Goal: Communication & Community: Answer question/provide support

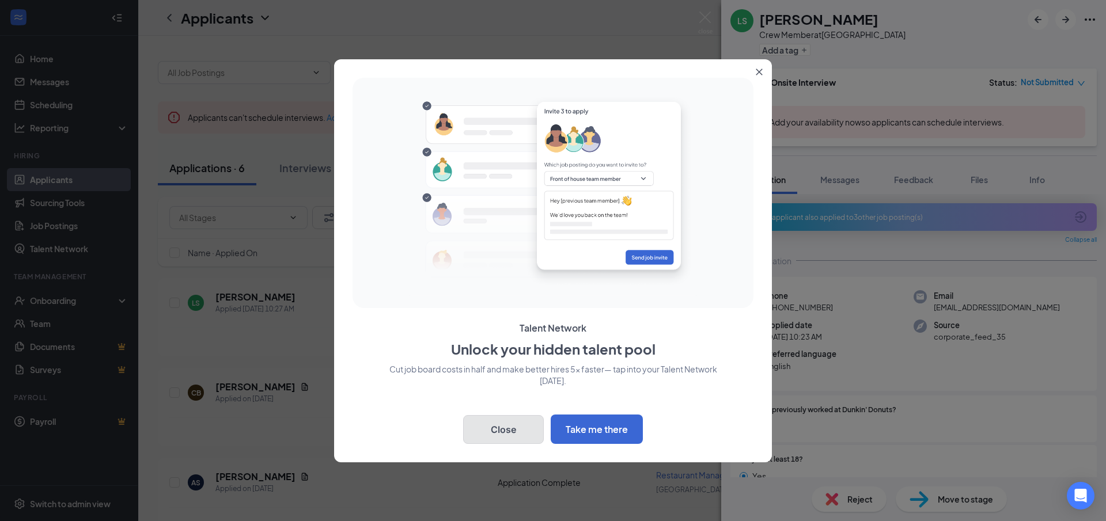
click at [483, 430] on button "Close" at bounding box center [503, 429] width 81 height 29
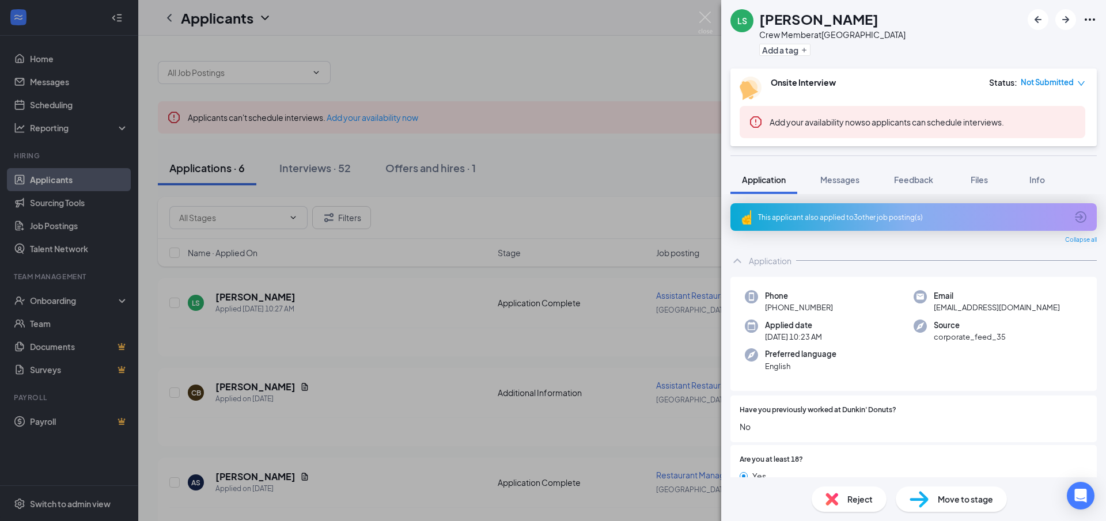
click at [194, 172] on div "LS [PERSON_NAME] Crew Member at [GEOGRAPHIC_DATA] Add a tag Onsite Interview St…" at bounding box center [553, 260] width 1106 height 521
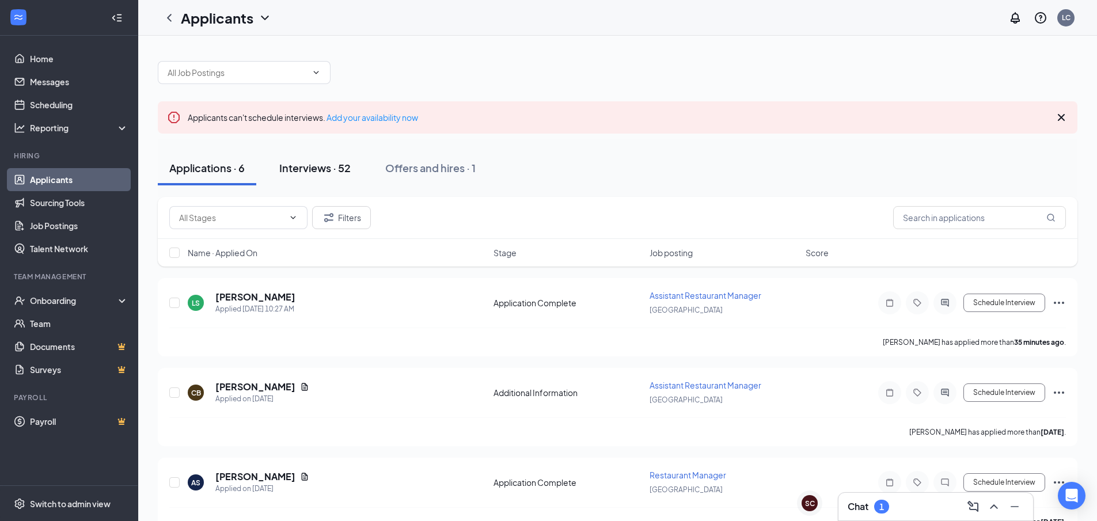
click at [287, 172] on div "Interviews · 52" at bounding box center [314, 168] width 71 height 14
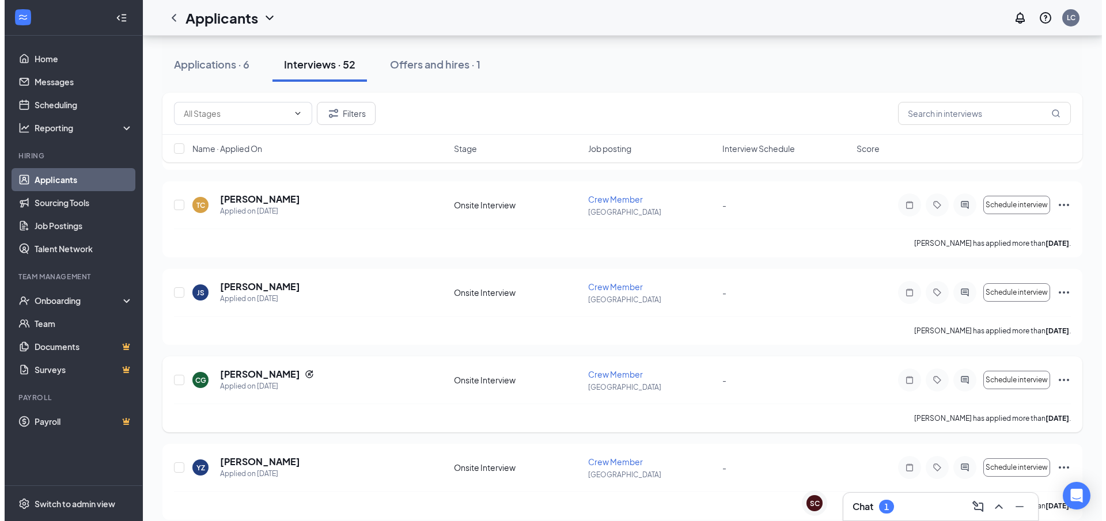
scroll to position [691, 0]
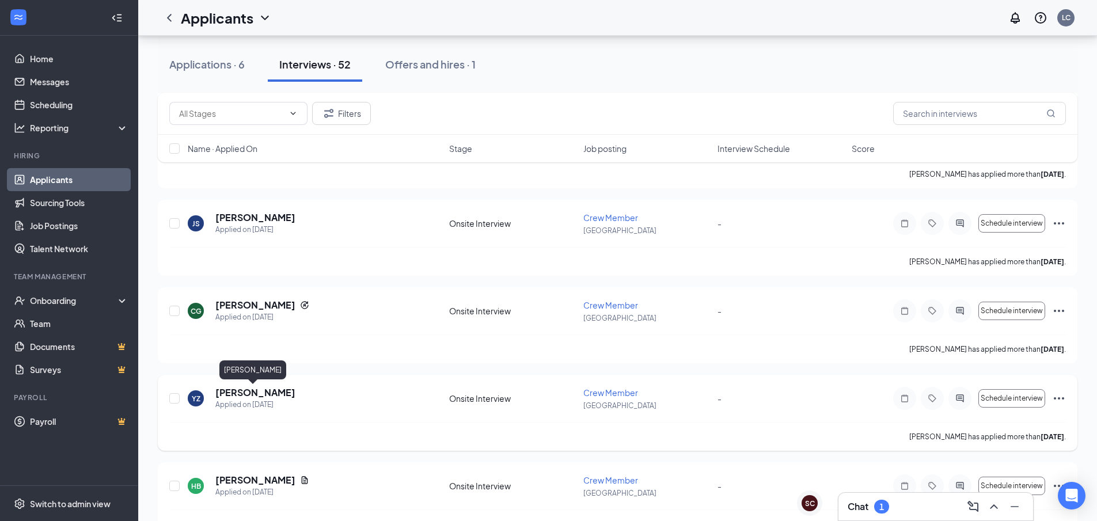
click at [255, 394] on h5 "[PERSON_NAME]" at bounding box center [255, 393] width 80 height 13
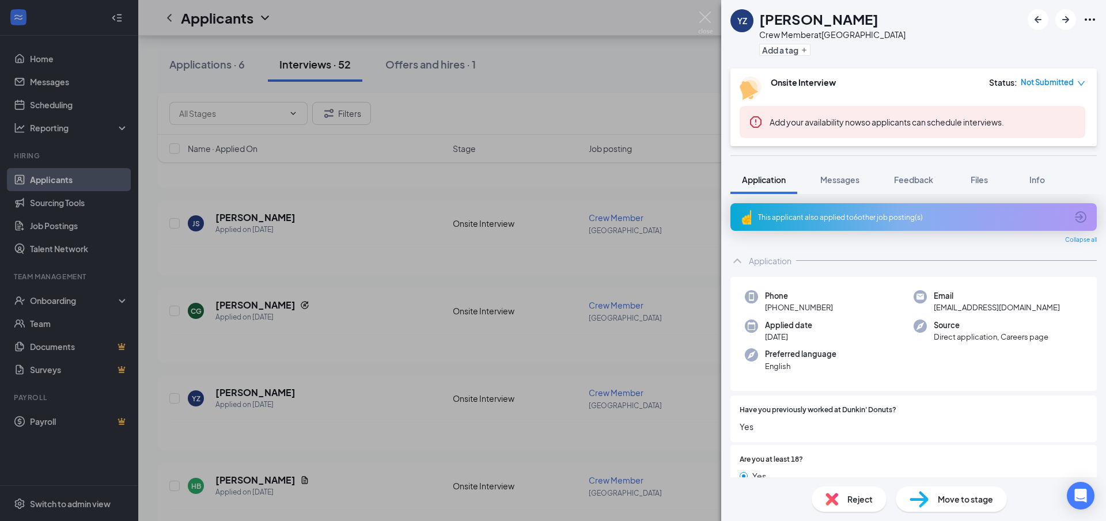
click at [411, 294] on div "YZ [PERSON_NAME] Crew Member at [GEOGRAPHIC_DATA] Add a tag Onsite Interview St…" at bounding box center [553, 260] width 1106 height 521
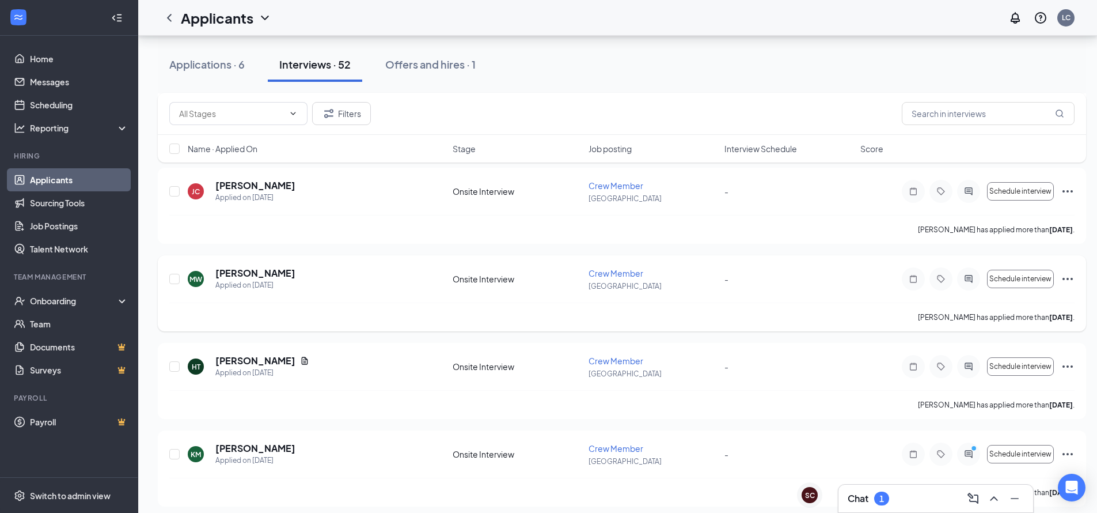
scroll to position [1094, 0]
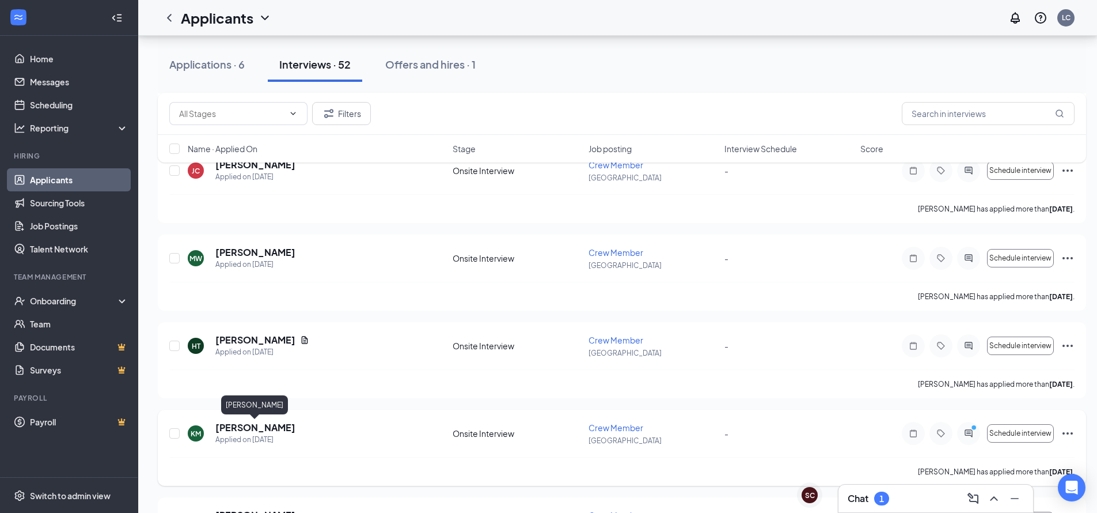
click at [243, 430] on h5 "[PERSON_NAME]" at bounding box center [255, 427] width 80 height 13
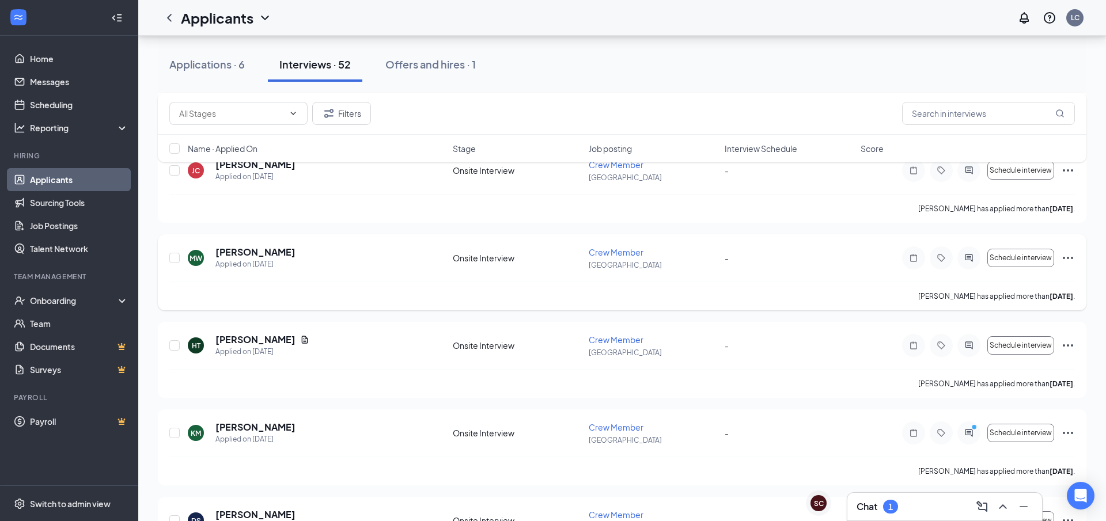
click at [401, 262] on div "MW [PERSON_NAME] Applied on [DATE]" at bounding box center [317, 258] width 258 height 24
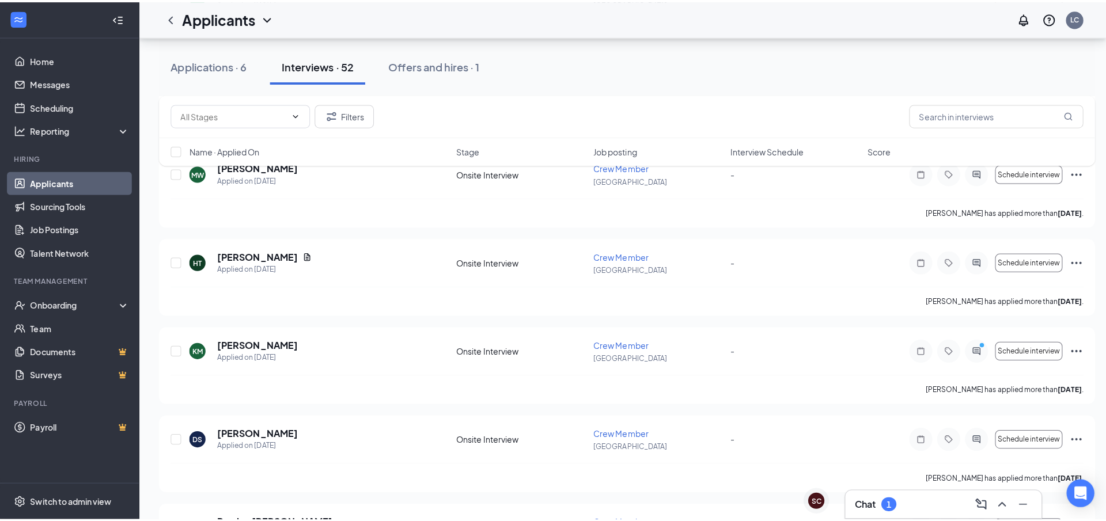
scroll to position [1210, 0]
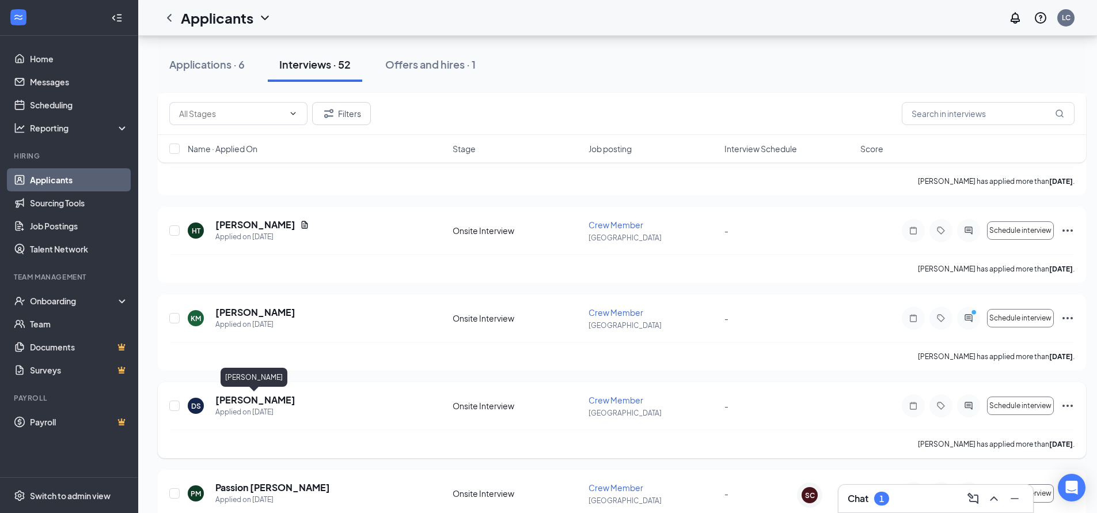
click at [262, 404] on h5 "[PERSON_NAME]" at bounding box center [255, 399] width 80 height 13
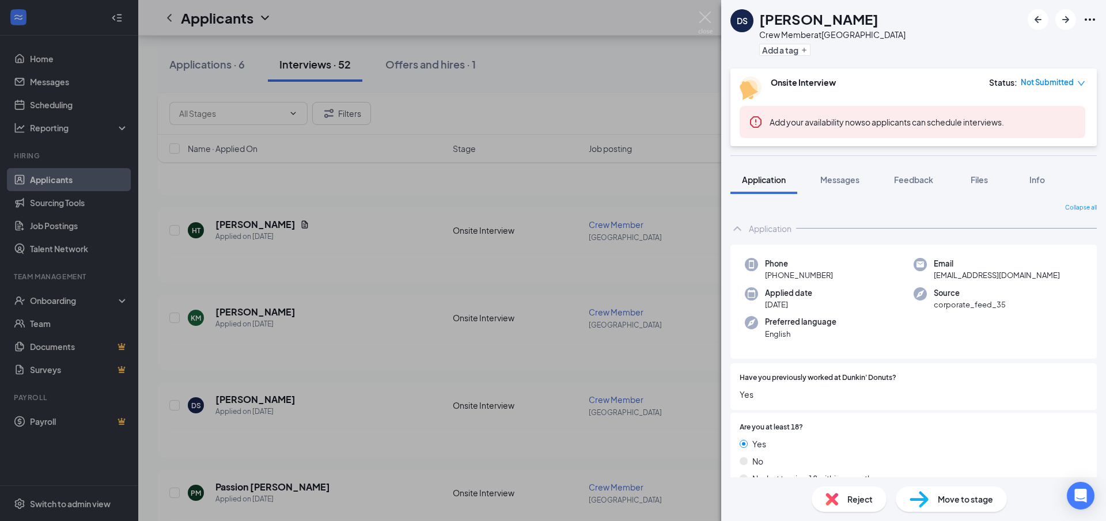
click at [361, 389] on div "DS [PERSON_NAME] Crew Member at [GEOGRAPHIC_DATA] Add a tag Onsite Interview St…" at bounding box center [553, 260] width 1106 height 521
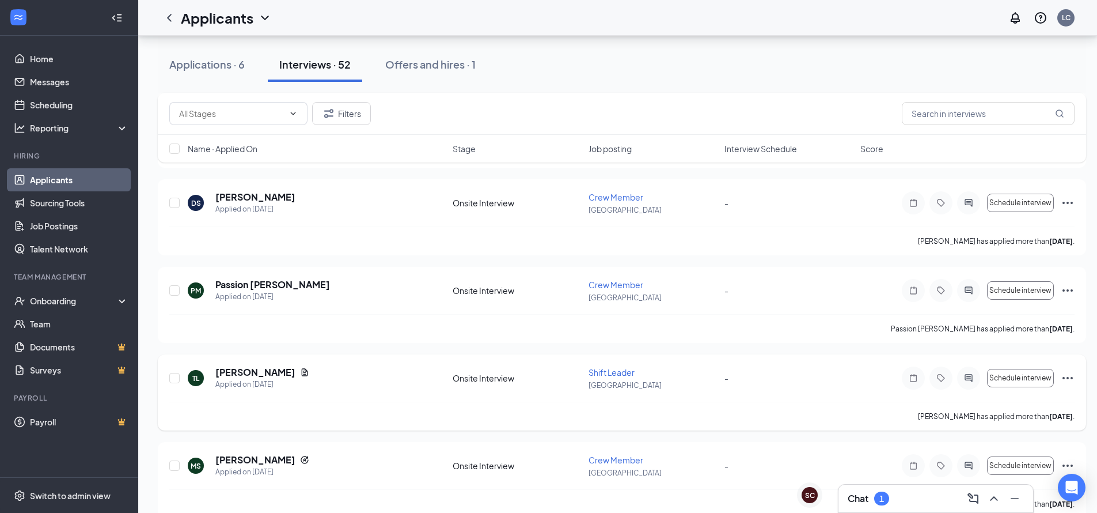
scroll to position [1440, 0]
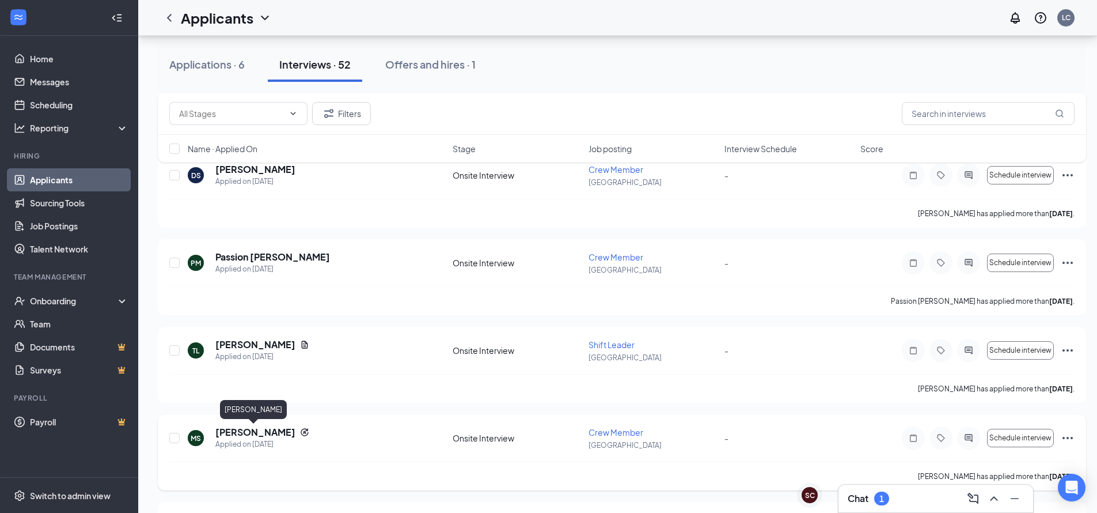
click at [233, 435] on h5 "[PERSON_NAME]" at bounding box center [255, 432] width 80 height 13
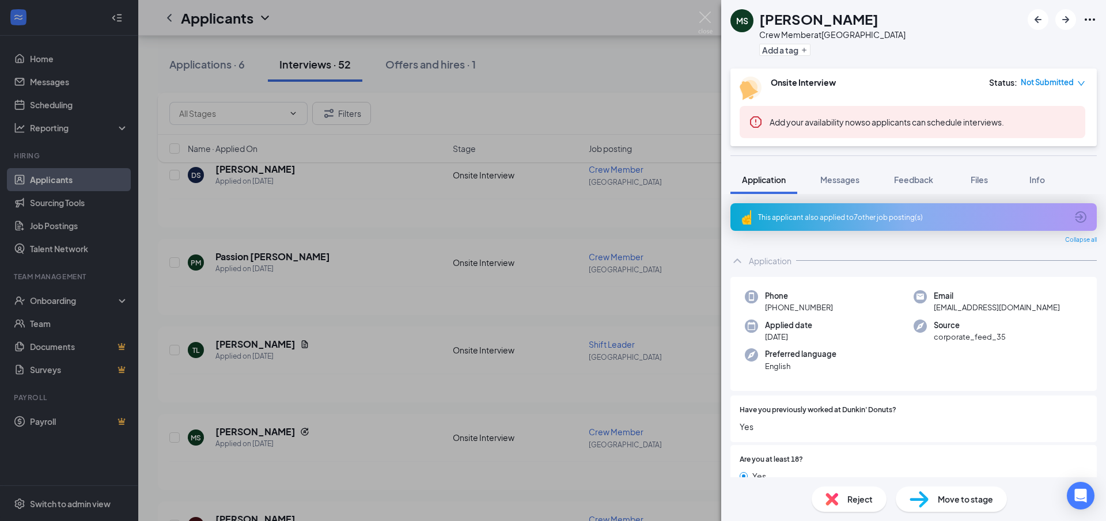
click at [356, 294] on div "[PERSON_NAME] Crew Member at [GEOGRAPHIC_DATA] Add a tag Onsite Interview Statu…" at bounding box center [553, 260] width 1106 height 521
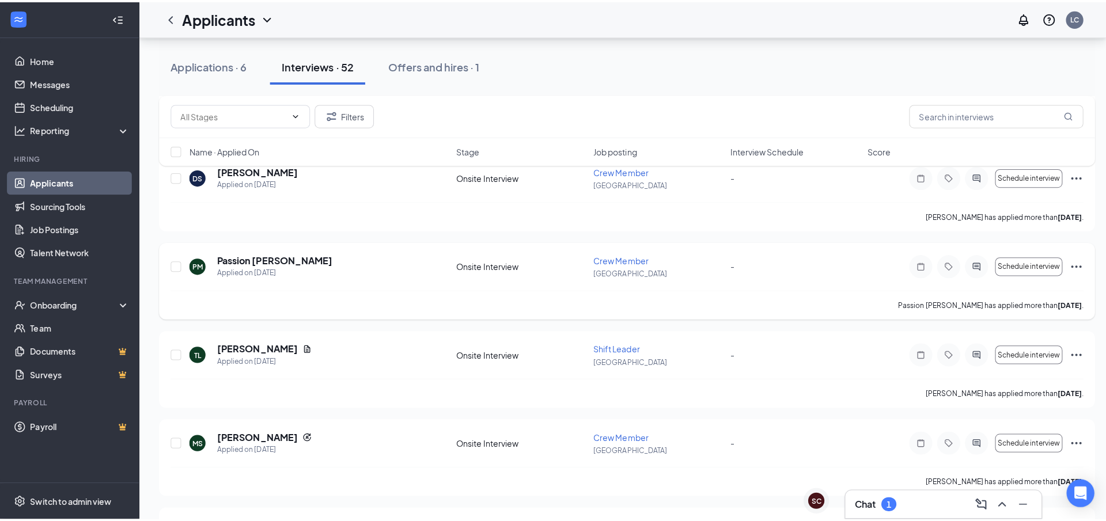
scroll to position [1498, 0]
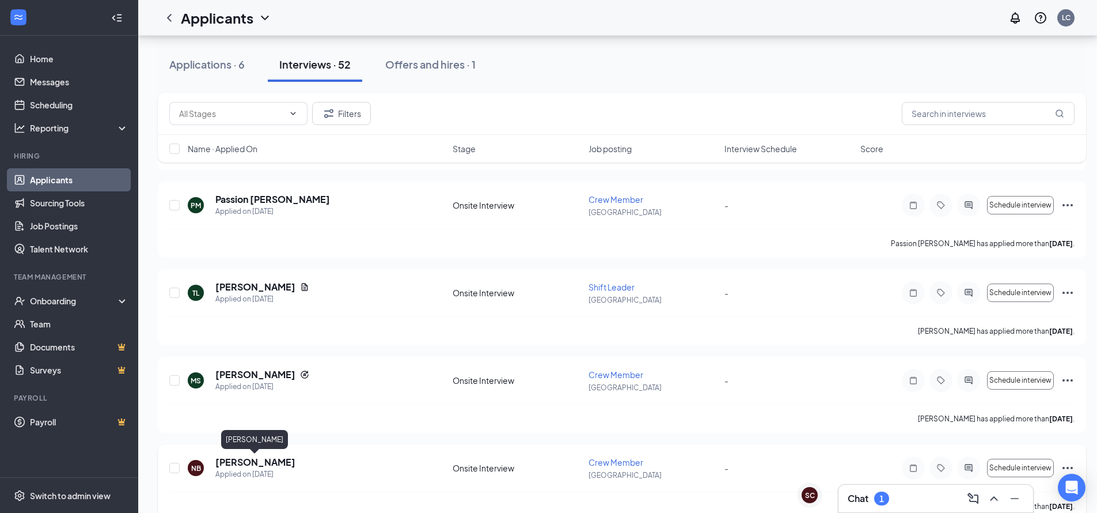
click at [266, 465] on h5 "[PERSON_NAME]" at bounding box center [255, 462] width 80 height 13
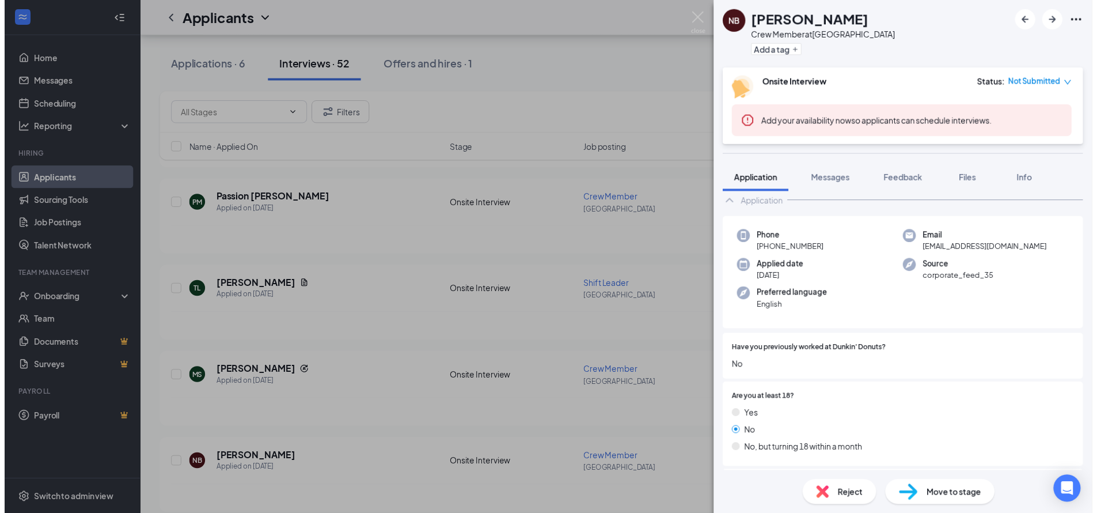
scroll to position [115, 0]
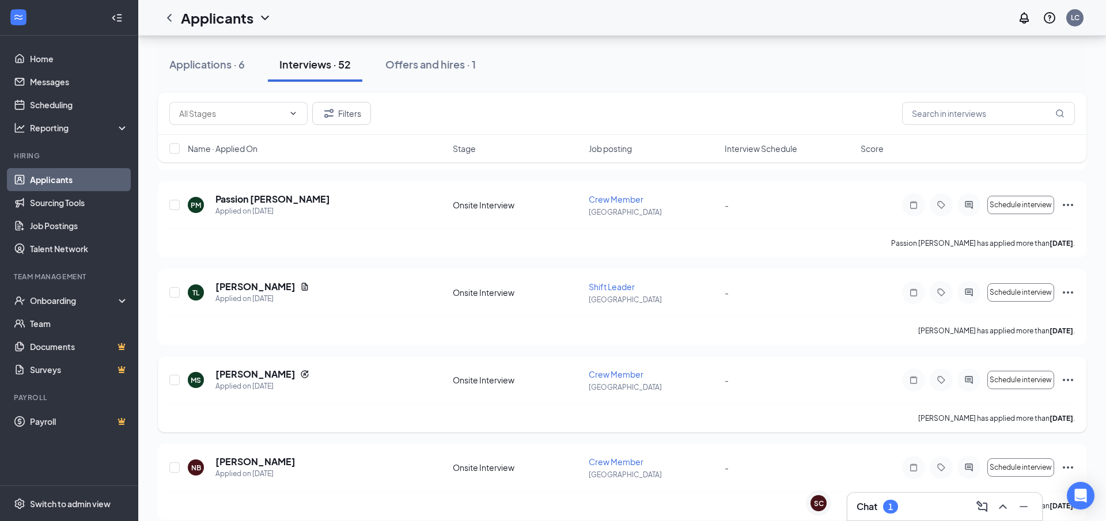
click at [382, 385] on div "MS Maria Sanchez Applied on Aug 12" at bounding box center [317, 380] width 258 height 24
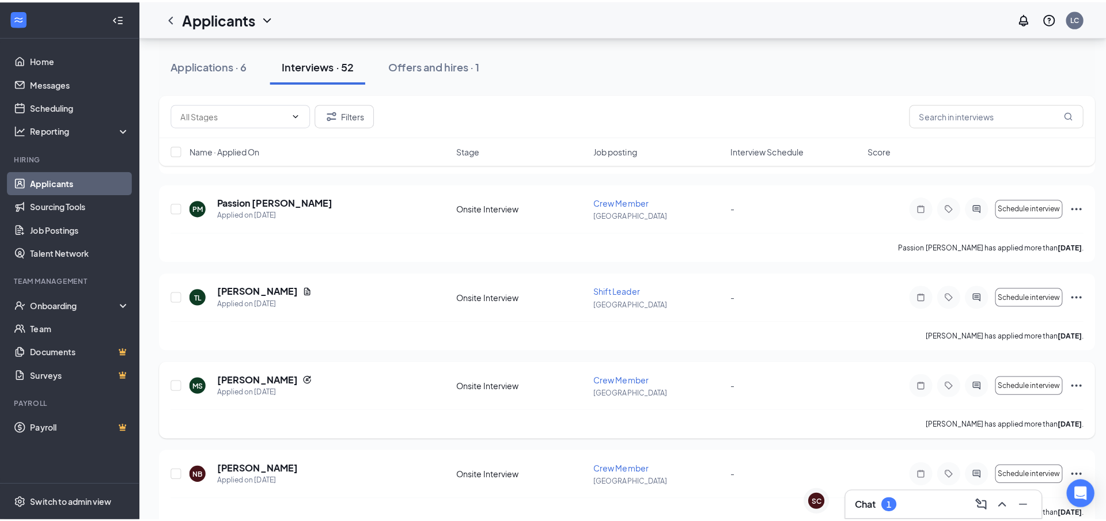
scroll to position [1613, 0]
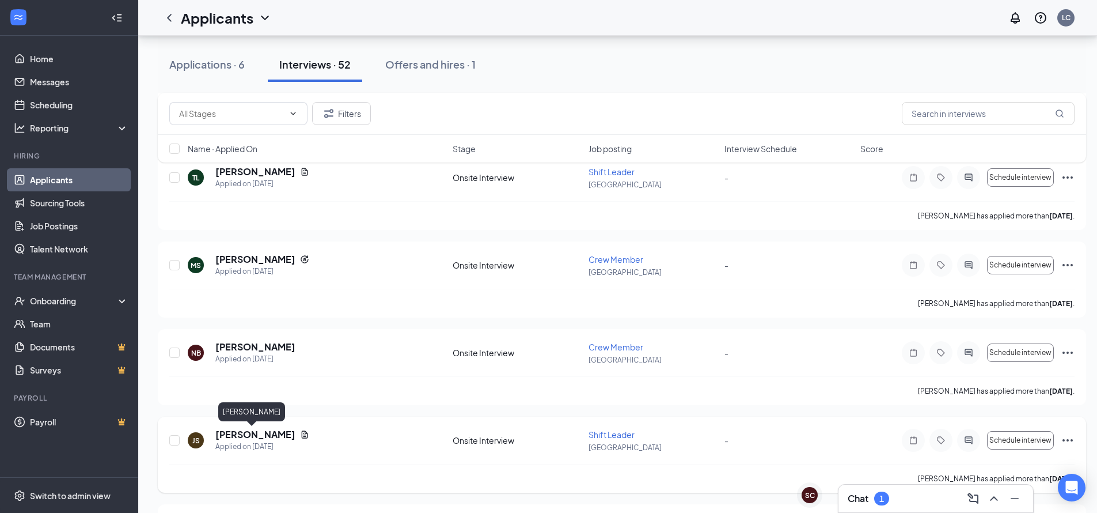
click at [232, 439] on h5 "jana sanchez" at bounding box center [255, 434] width 80 height 13
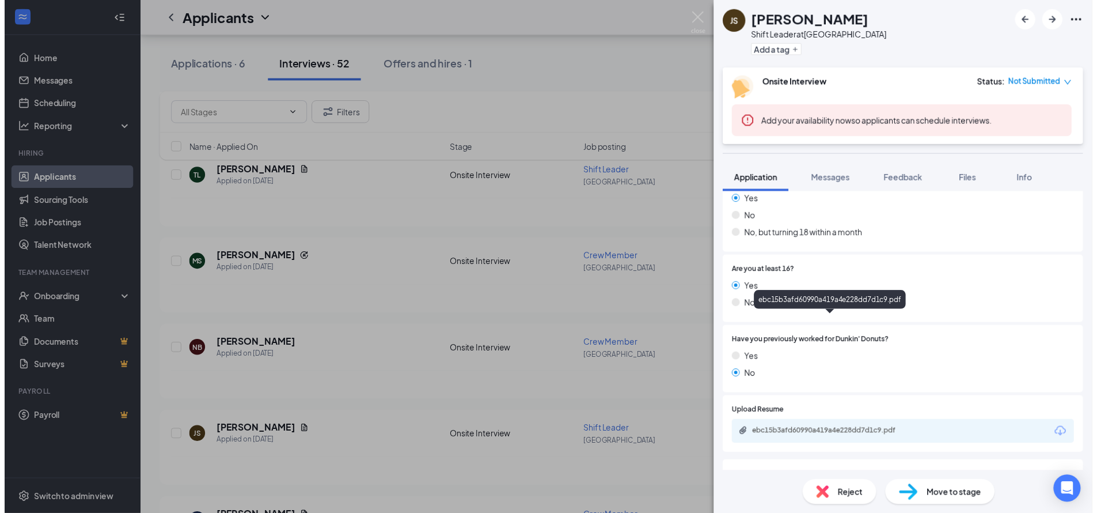
scroll to position [403, 0]
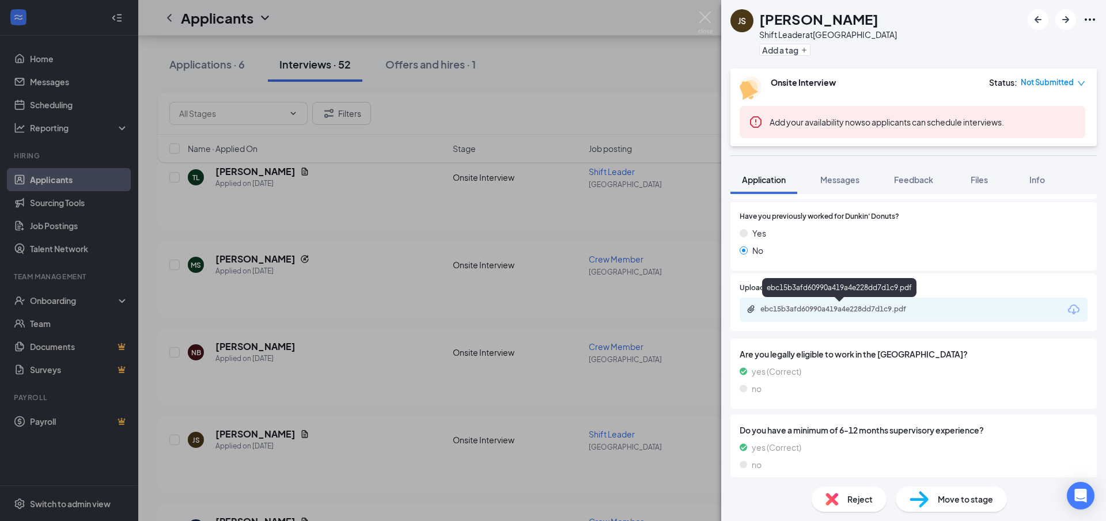
click at [763, 305] on div "ebc15b3afd60990a419a4e228dd7d1c9.pdf" at bounding box center [840, 309] width 161 height 9
click at [348, 299] on div "JS jana sanchez Shift Leader at North Ave Add a tag Onsite Interview Status : N…" at bounding box center [553, 260] width 1106 height 521
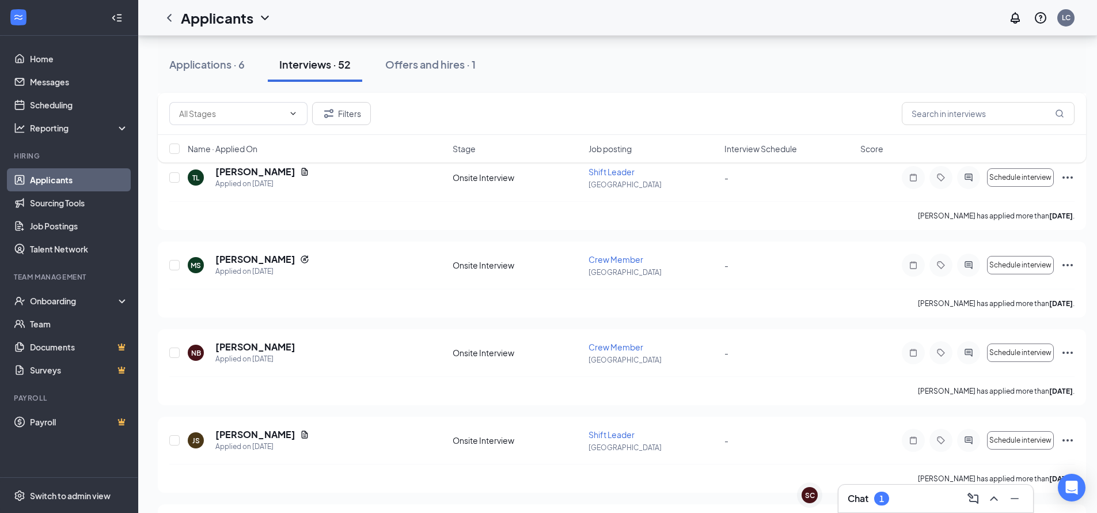
scroll to position [1671, 0]
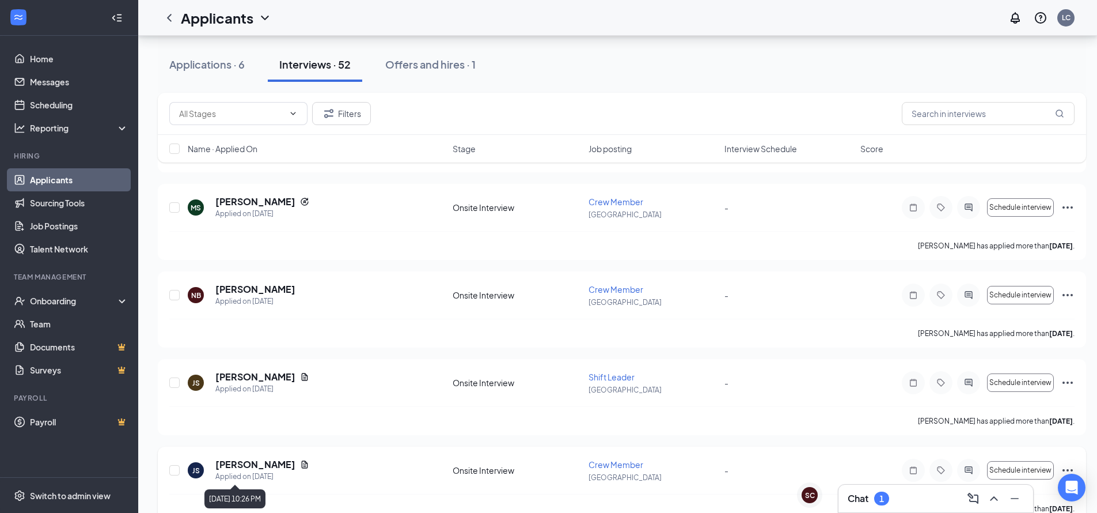
click at [236, 474] on div "Applied on Aug 10" at bounding box center [262, 477] width 94 height 12
click at [235, 456] on div "JS jana sanchez Applied on Aug 10 Onsite Interview Crew Member North Ave - Sche…" at bounding box center [622, 484] width 929 height 76
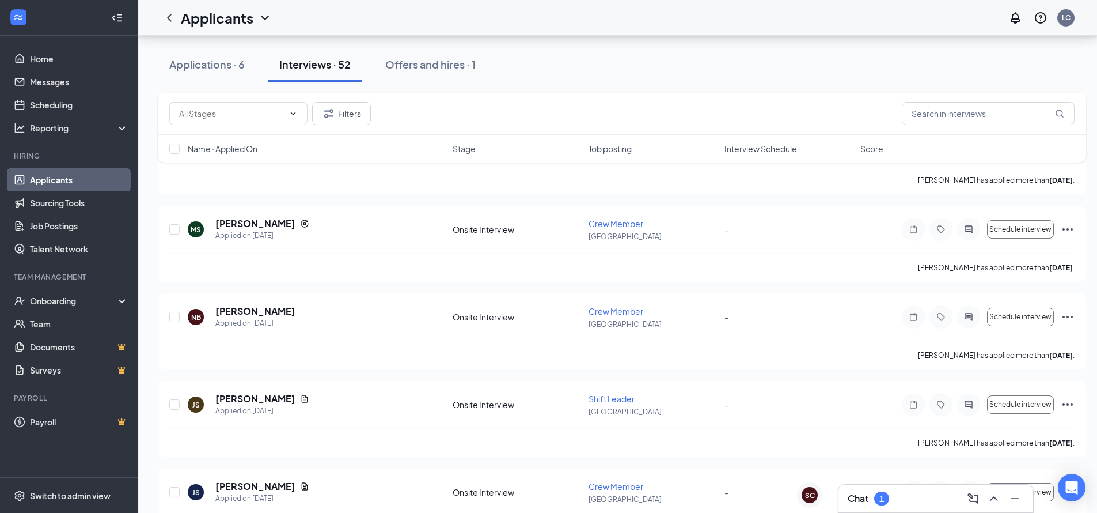
scroll to position [1415, 0]
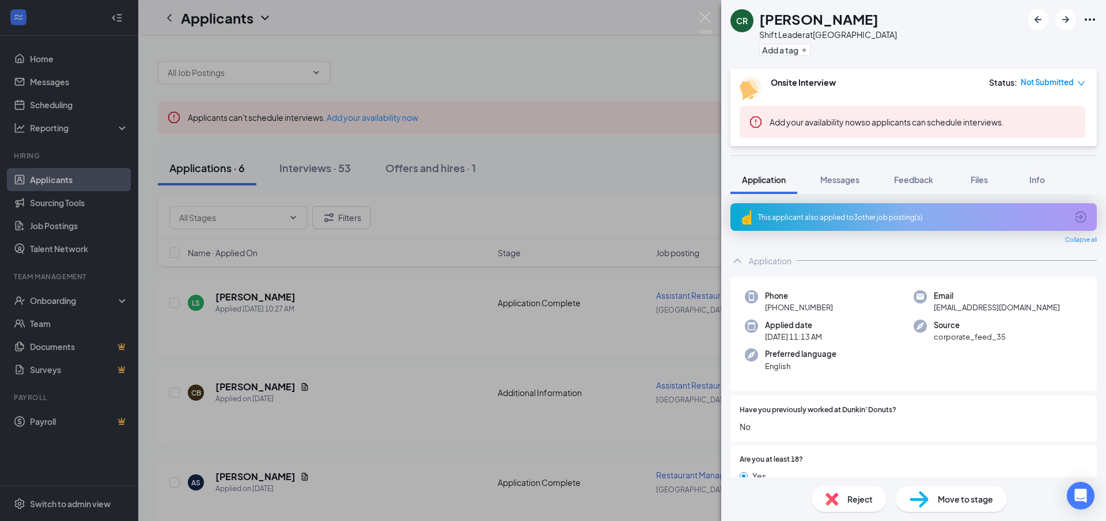
click at [168, 22] on div "CR Ciara Robertson Shift Leader at North Ave Add a tag Onsite Interview Status …" at bounding box center [553, 260] width 1106 height 521
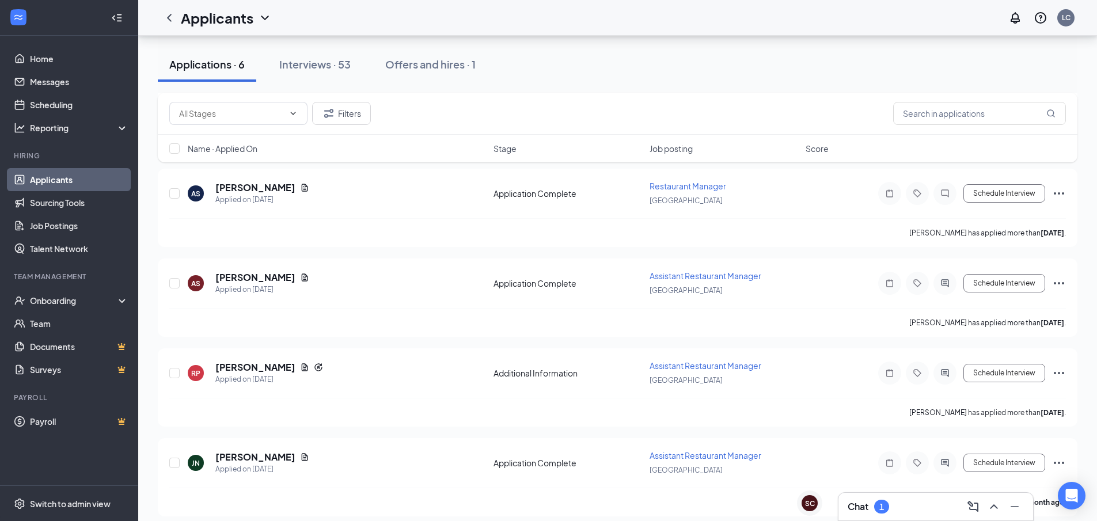
scroll to position [298, 0]
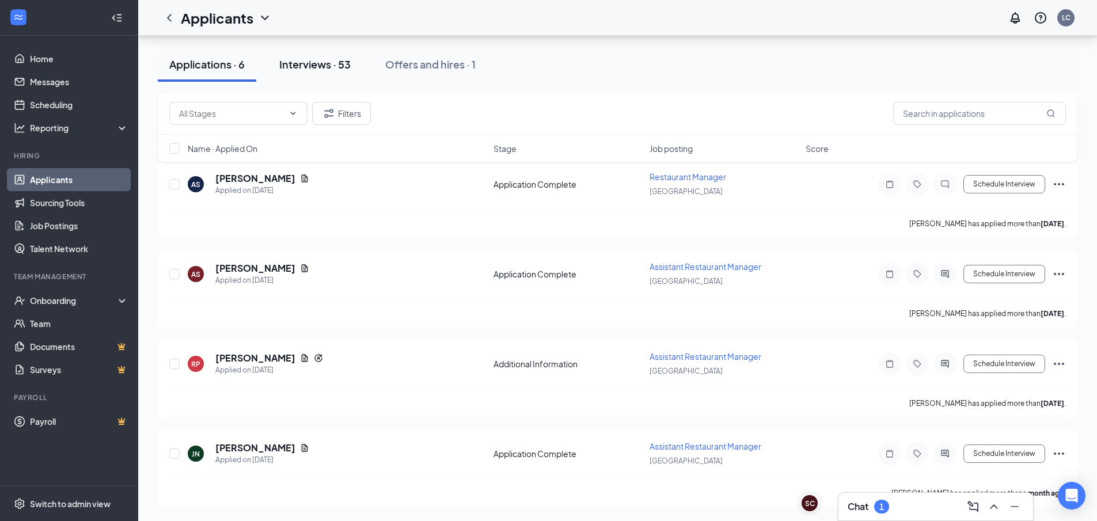
click at [346, 68] on div "Interviews · 53" at bounding box center [314, 64] width 71 height 14
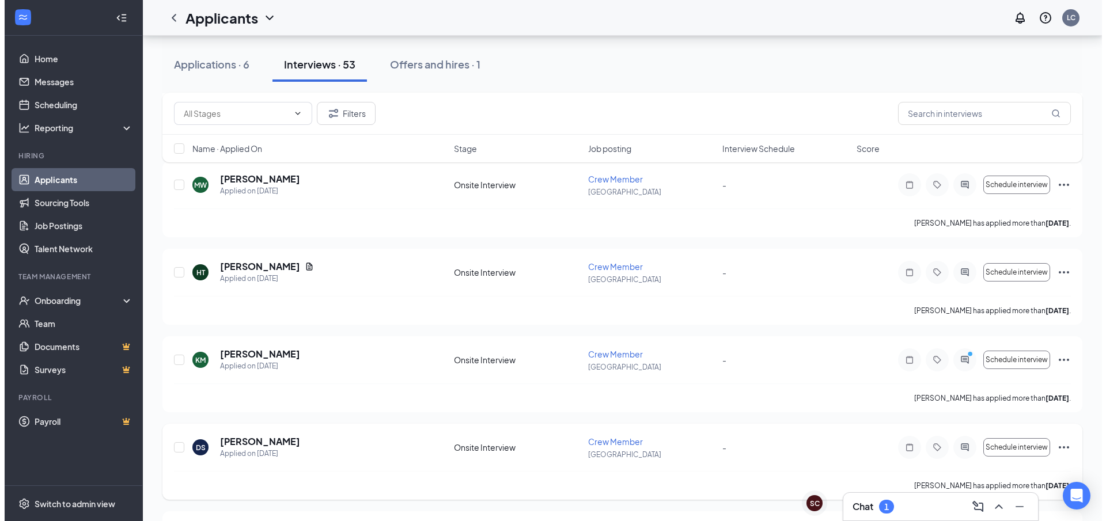
scroll to position [1325, 0]
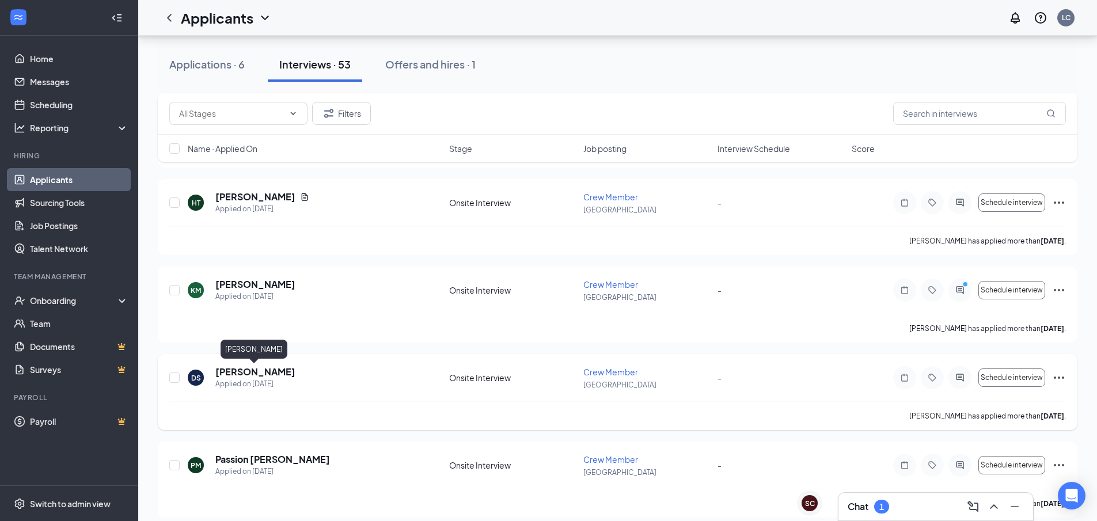
click at [240, 369] on h5 "[PERSON_NAME]" at bounding box center [255, 372] width 80 height 13
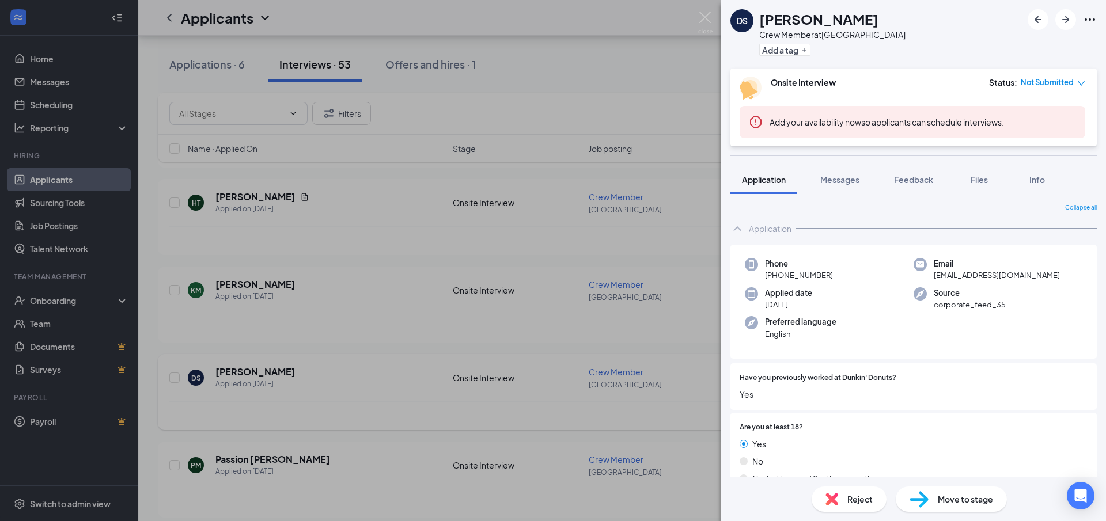
click at [352, 377] on div "DS [PERSON_NAME] Crew Member at [GEOGRAPHIC_DATA] Add a tag Onsite Interview St…" at bounding box center [553, 260] width 1106 height 521
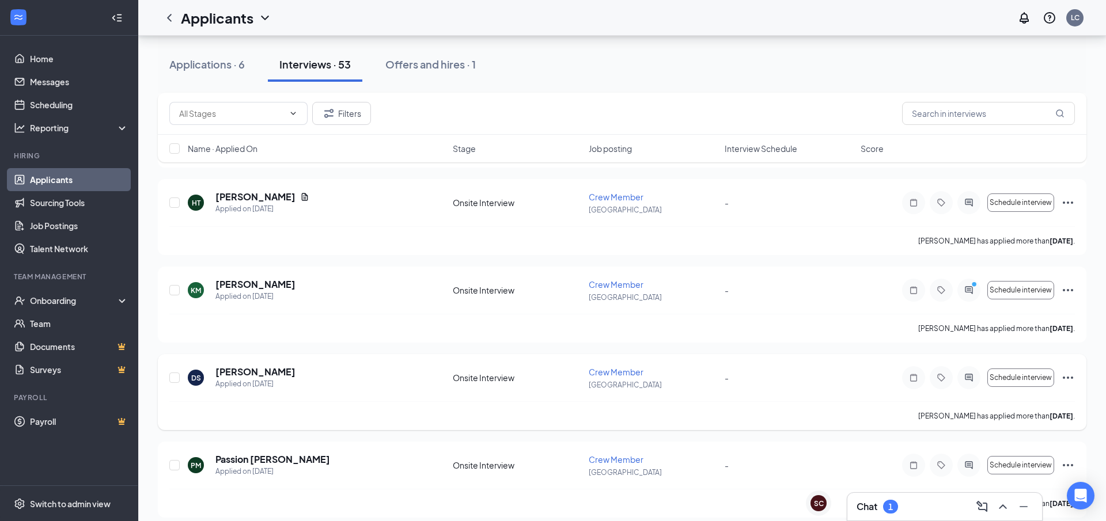
click at [407, 366] on div "DS Dulce Suastegui Applied on Aug 15" at bounding box center [317, 378] width 258 height 24
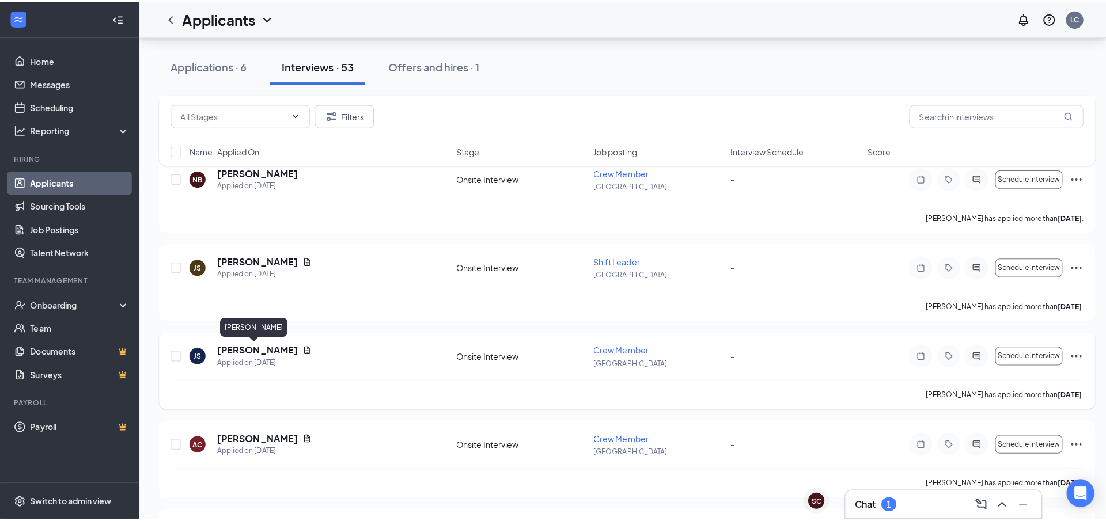
scroll to position [1901, 0]
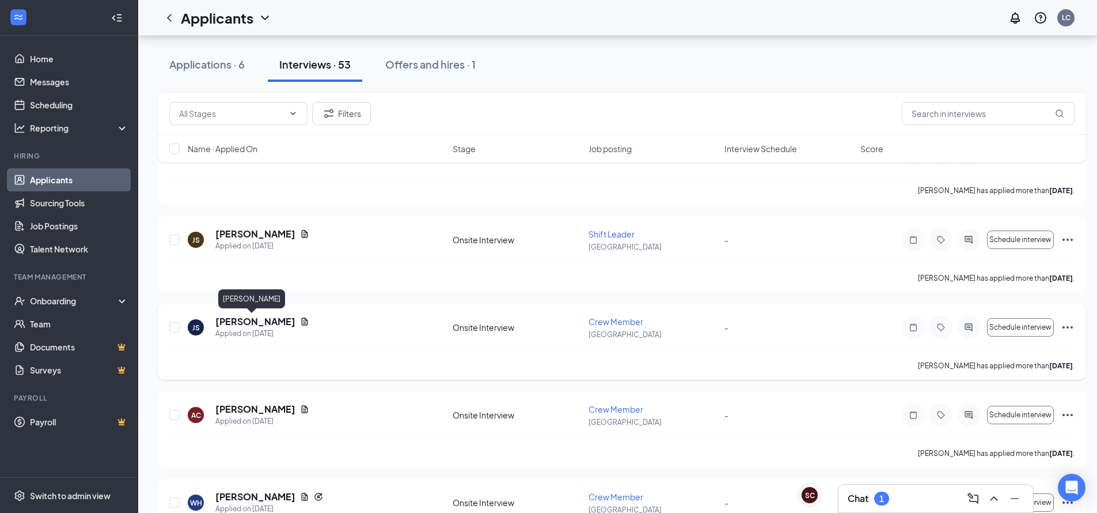
click at [254, 319] on h5 "[PERSON_NAME]" at bounding box center [255, 321] width 80 height 13
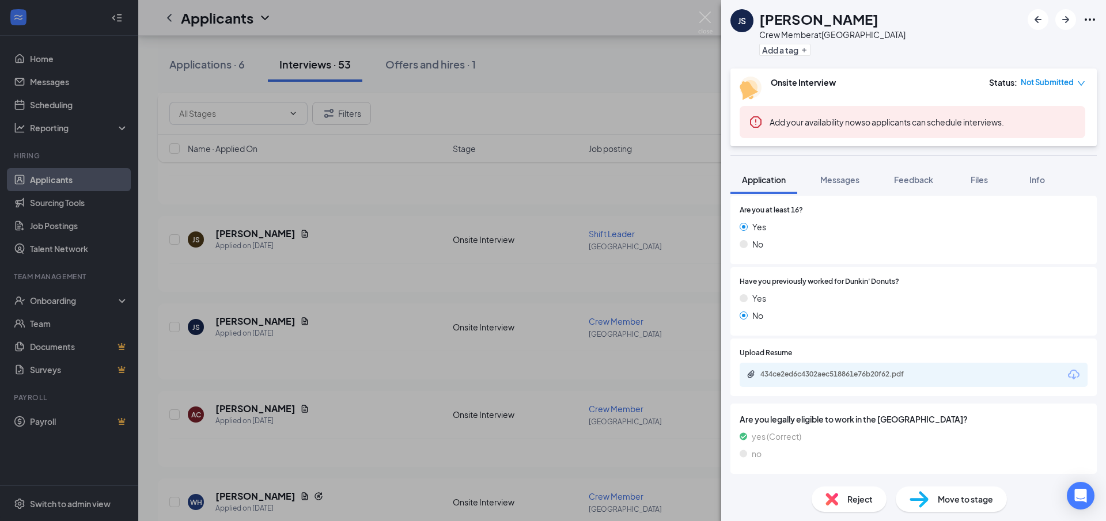
scroll to position [403, 0]
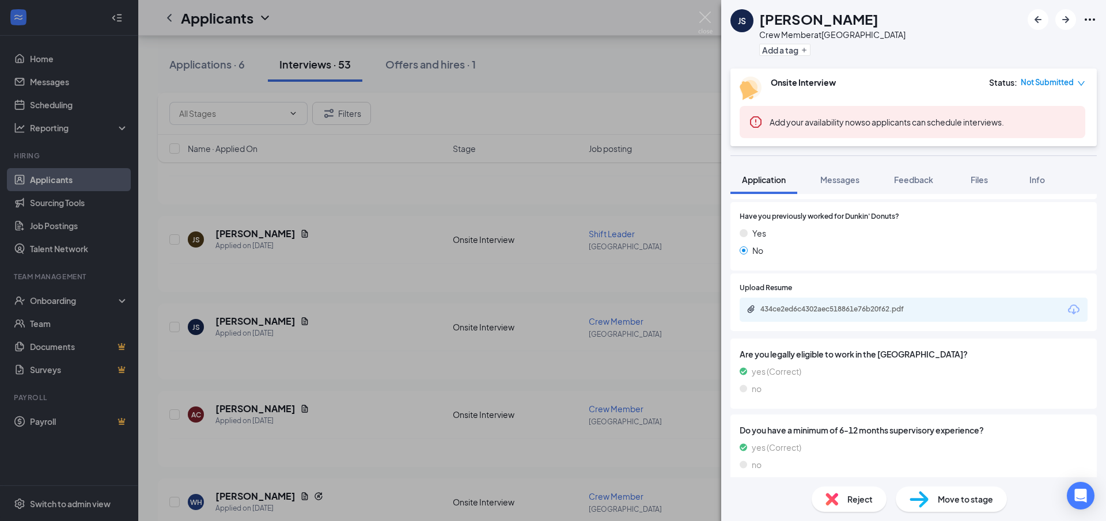
click at [803, 316] on div "434ce2ed6c4302aec518861e76b20f62.pdf" at bounding box center [914, 310] width 348 height 24
click at [808, 308] on div "434ce2ed6c4302aec518861e76b20f62.pdf" at bounding box center [840, 309] width 161 height 9
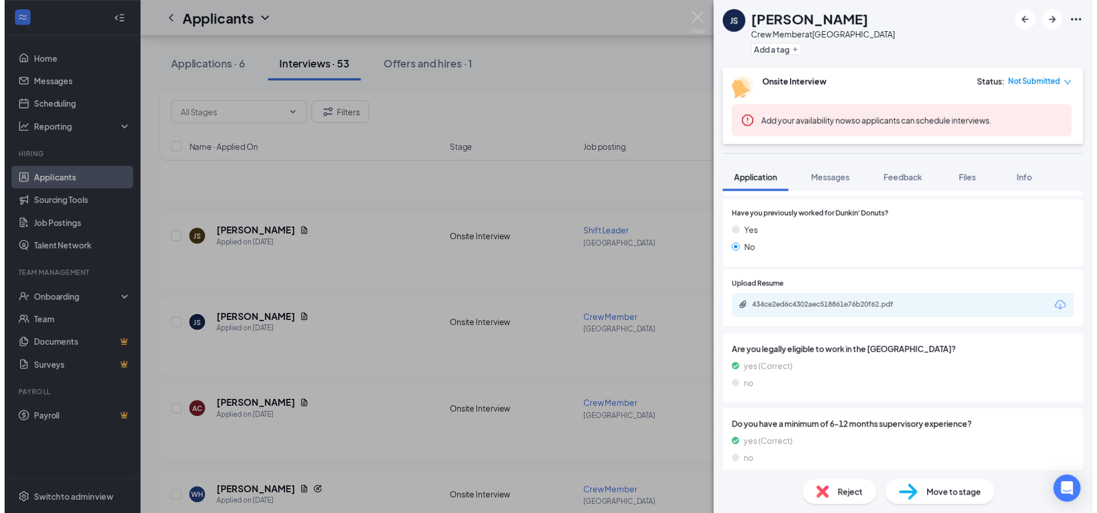
scroll to position [410, 0]
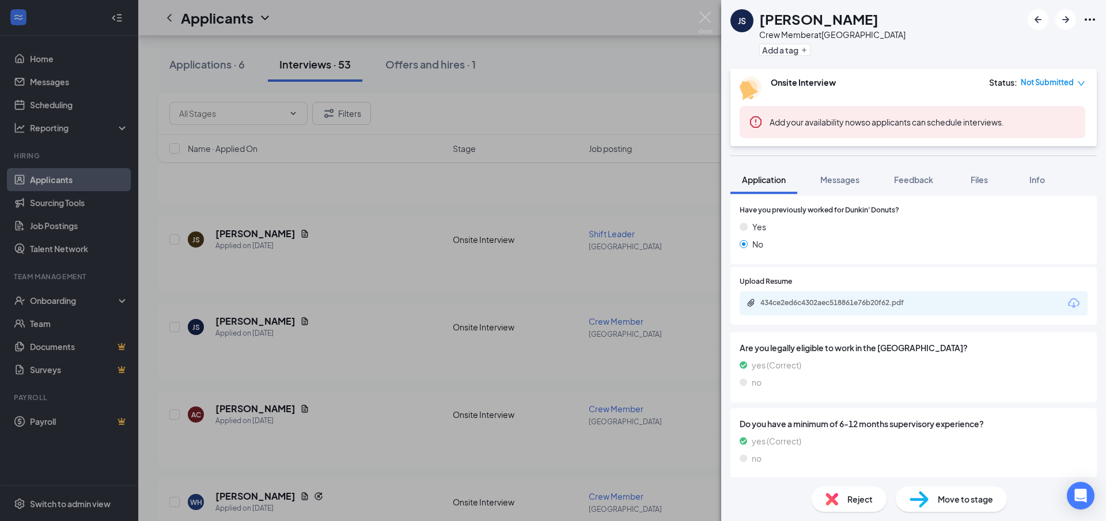
click at [430, 58] on div "JS jana sanchez Crew Member at North Ave Add a tag Onsite Interview Status : No…" at bounding box center [553, 260] width 1106 height 521
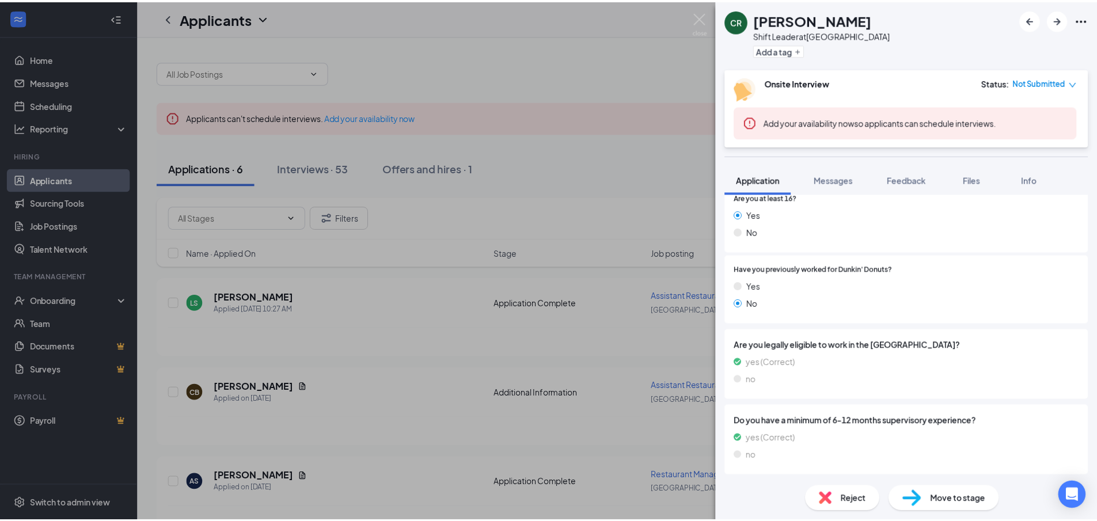
scroll to position [351, 0]
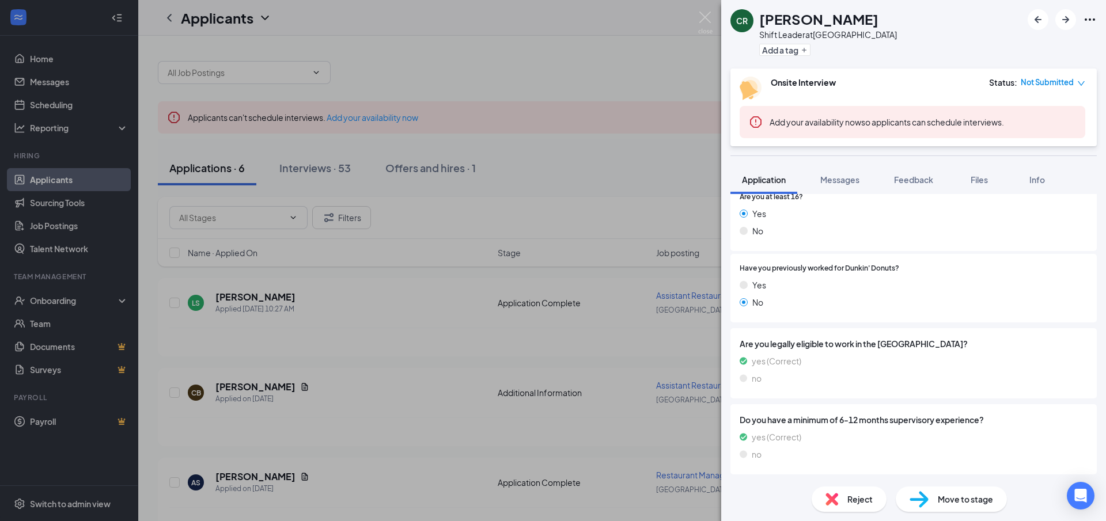
click at [287, 109] on div "CR Ciara Robertson Shift Leader at North Ave Add a tag Onsite Interview Status …" at bounding box center [553, 260] width 1106 height 521
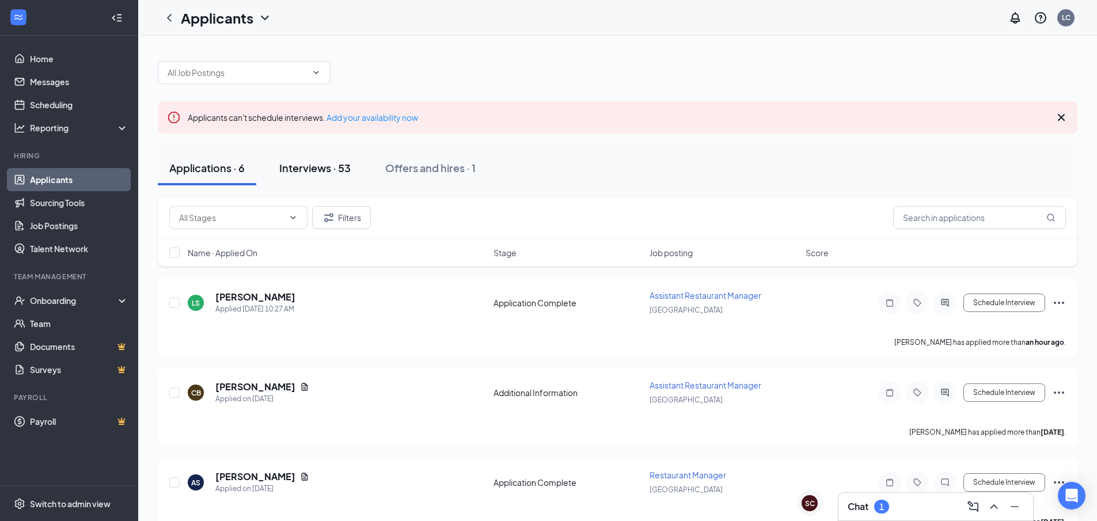
click at [313, 169] on div "Interviews · 53" at bounding box center [314, 168] width 71 height 14
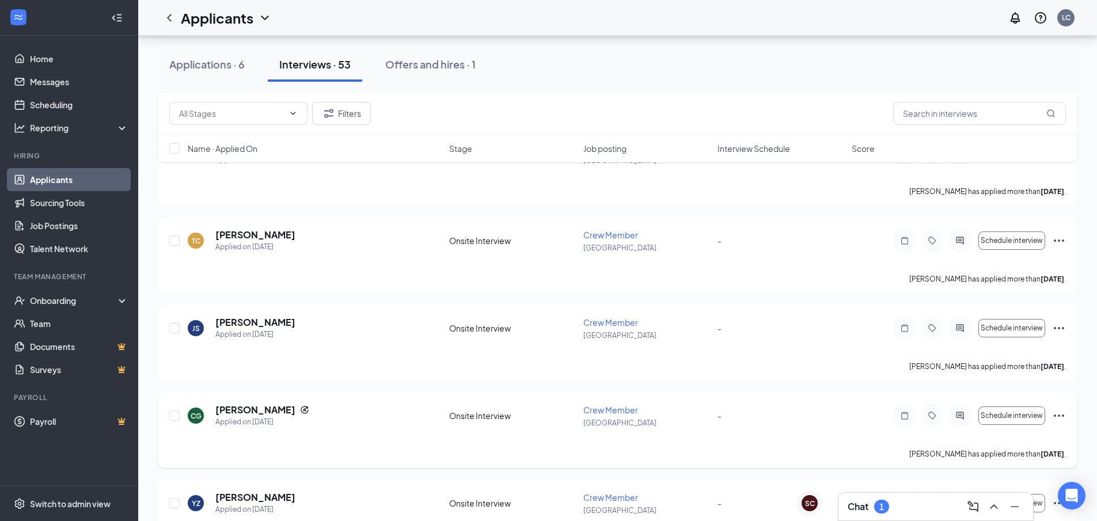
scroll to position [865, 0]
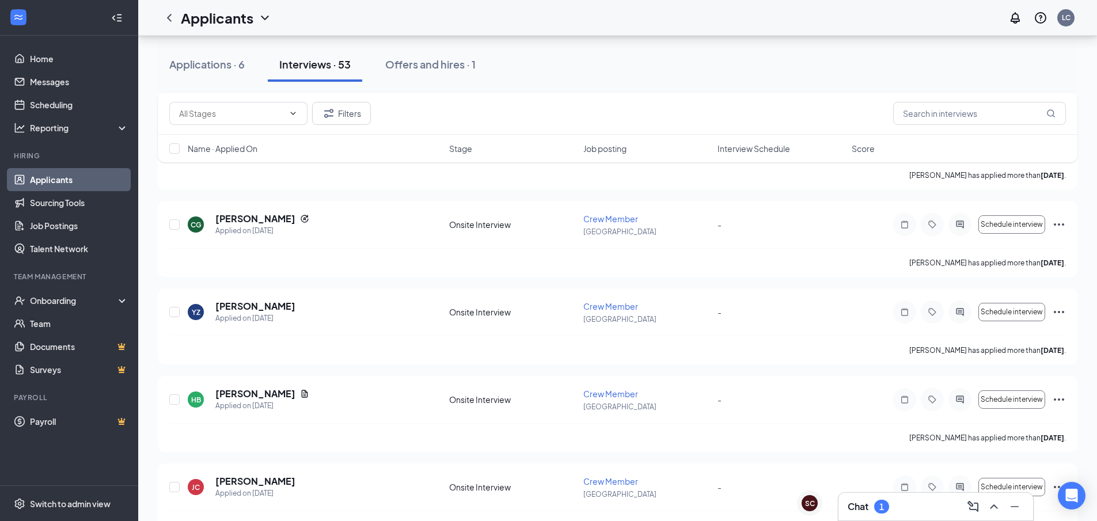
click at [931, 503] on div "Chat 1" at bounding box center [936, 507] width 176 height 18
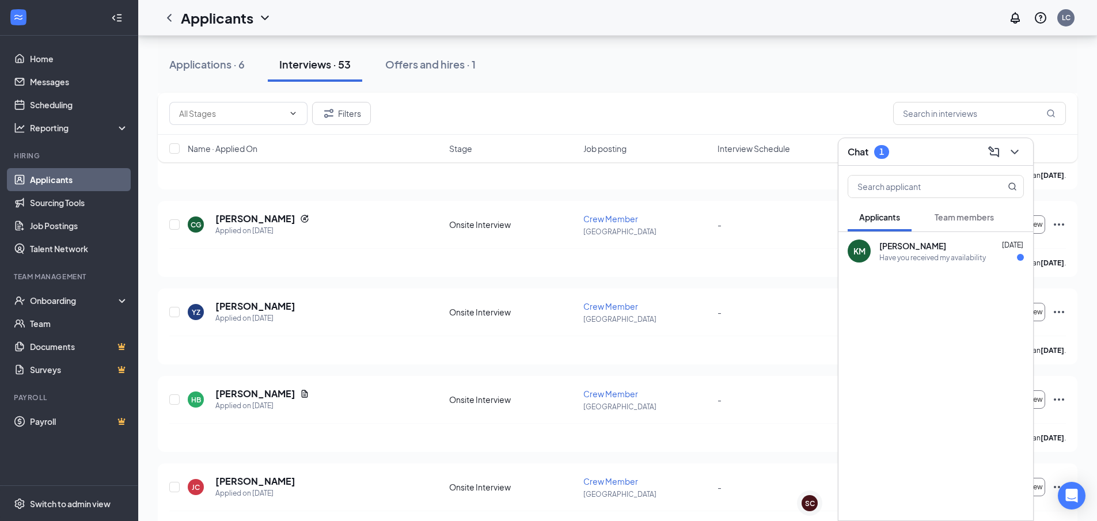
click at [878, 253] on div "KM Kasandra Munoz Aug 15 Have you received my availability" at bounding box center [936, 251] width 195 height 38
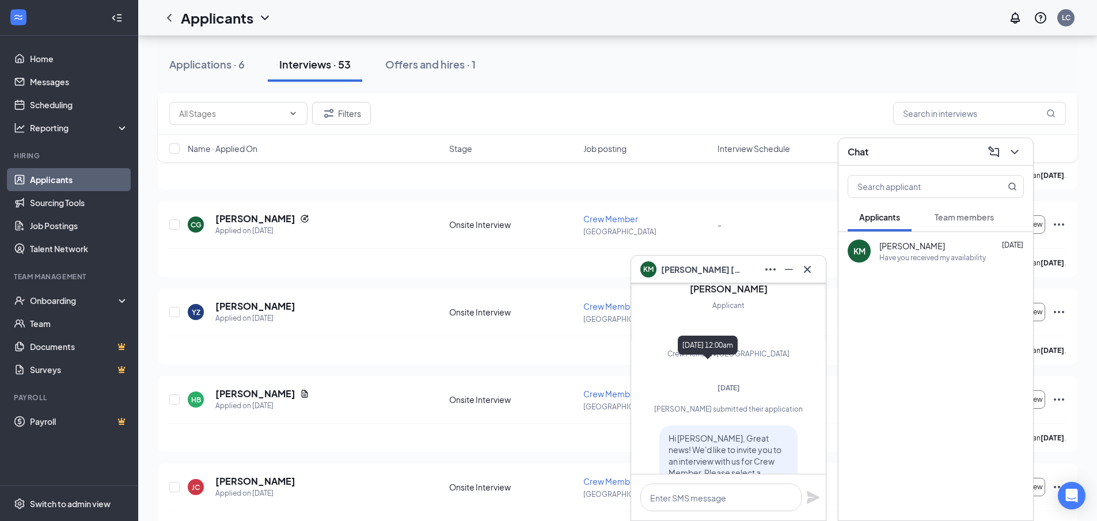
scroll to position [-115, 0]
click at [687, 272] on span "Kasandra Munoz" at bounding box center [701, 269] width 81 height 13
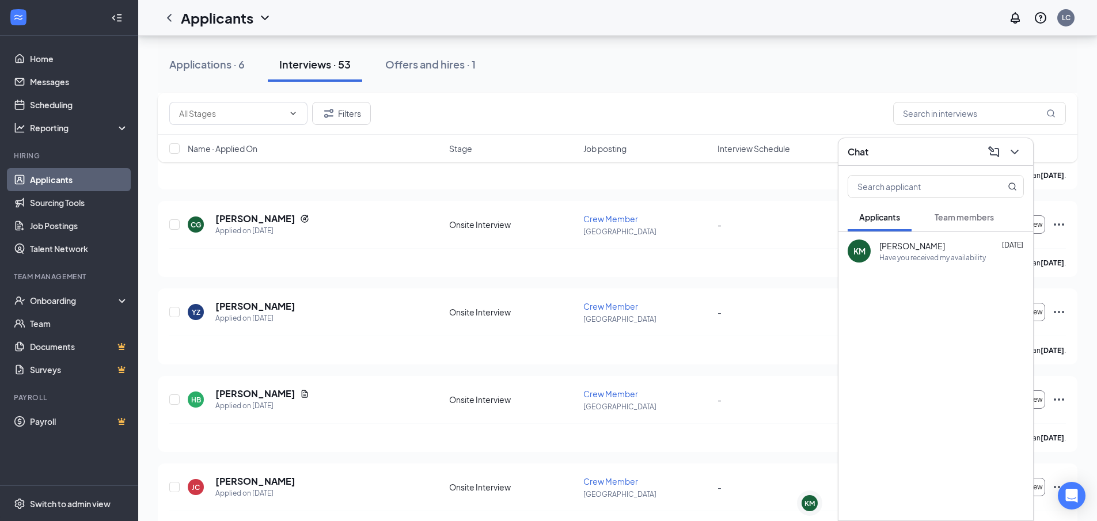
click at [921, 246] on span "[PERSON_NAME]" at bounding box center [913, 246] width 66 height 12
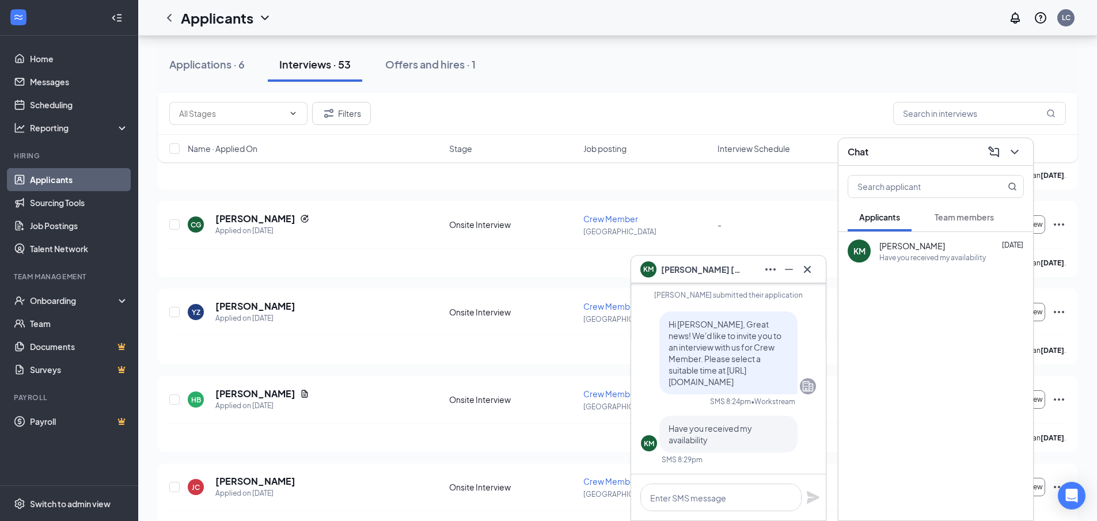
click at [715, 268] on span "Kasandra Munoz" at bounding box center [701, 269] width 81 height 13
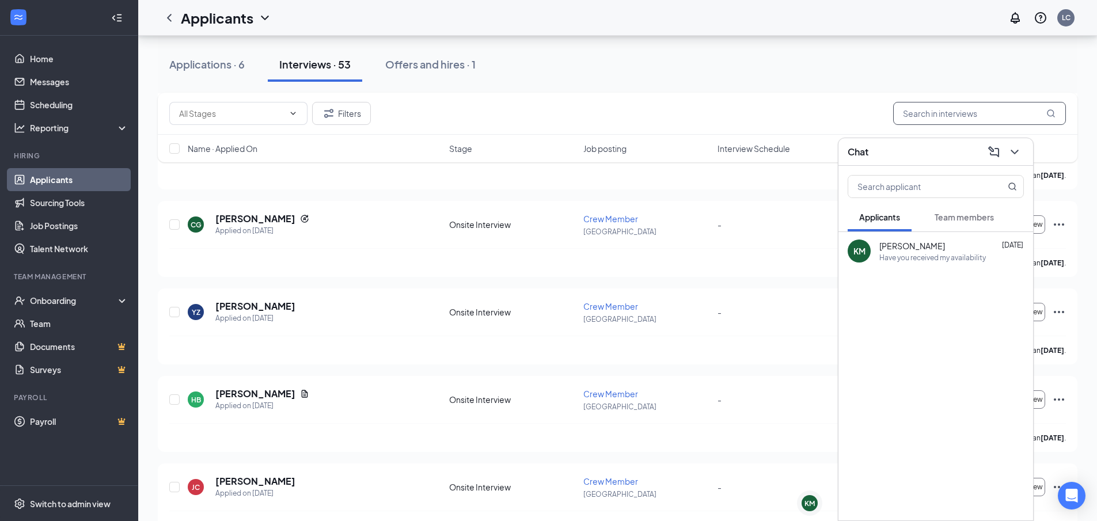
click at [902, 110] on input "text" at bounding box center [979, 113] width 173 height 23
type input "A"
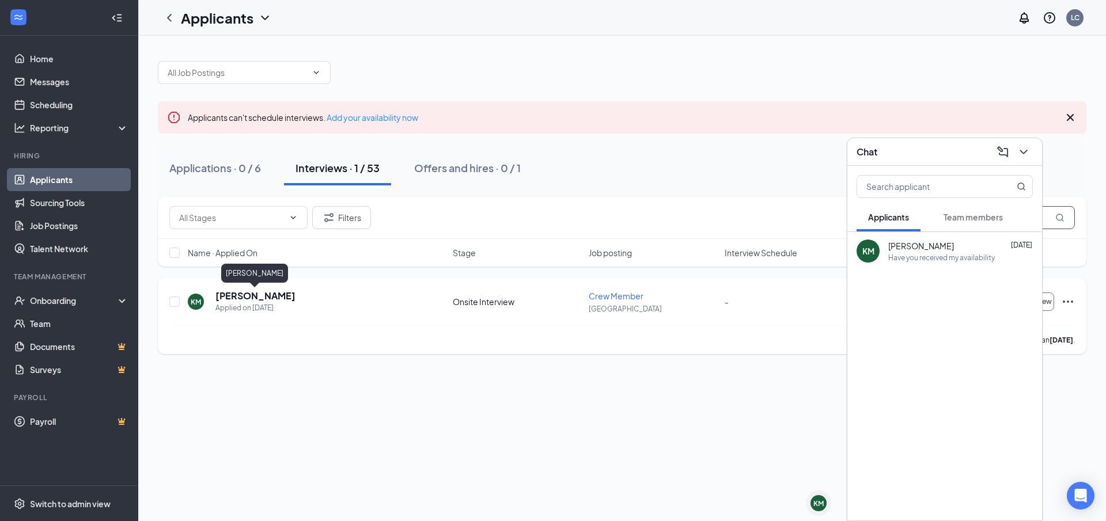
type input "KAS"
click at [259, 294] on h5 "[PERSON_NAME]" at bounding box center [255, 296] width 80 height 13
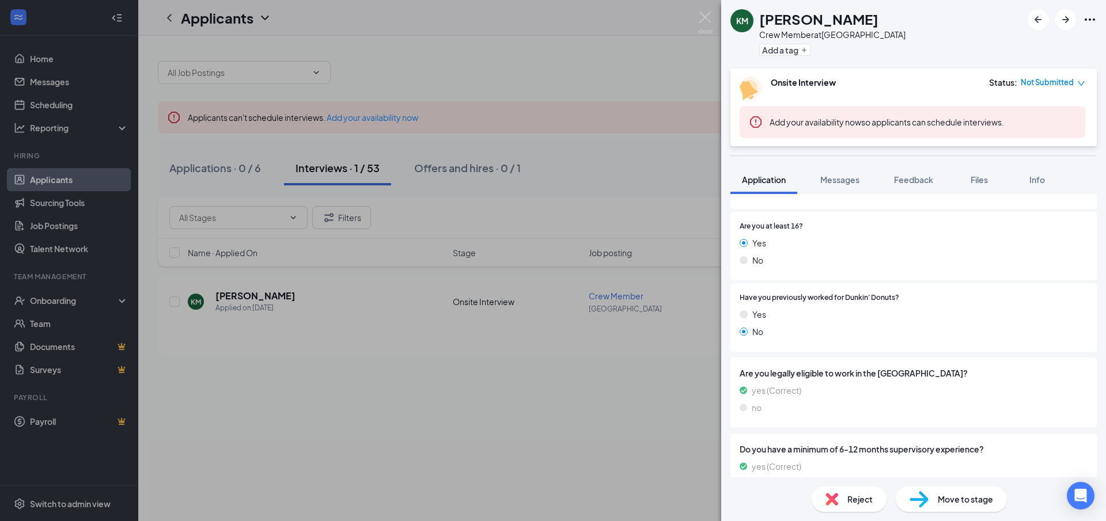
scroll to position [319, 0]
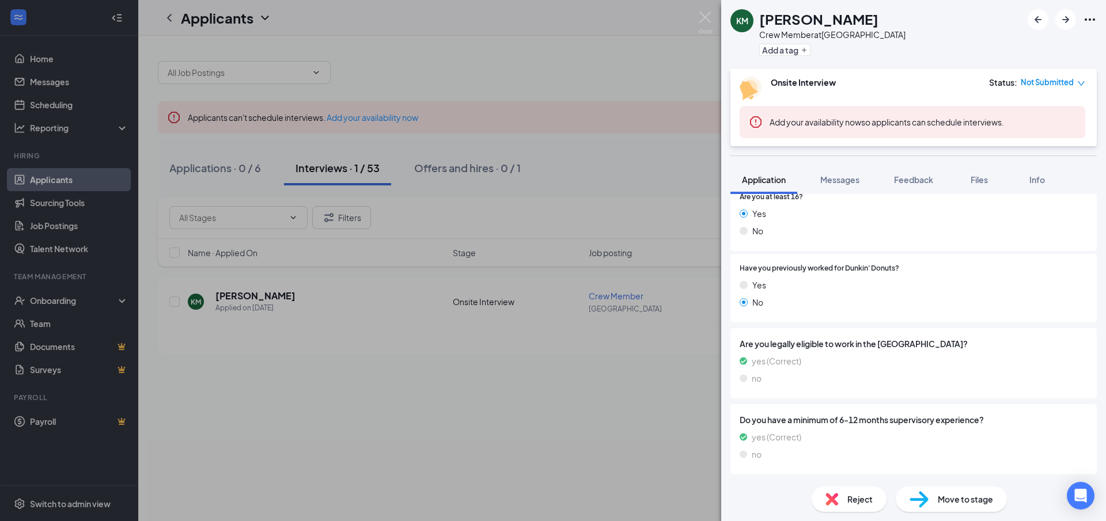
click at [262, 118] on div "KM Kasandra Munoz Crew Member at North Ave Add a tag Onsite Interview Status : …" at bounding box center [553, 260] width 1106 height 521
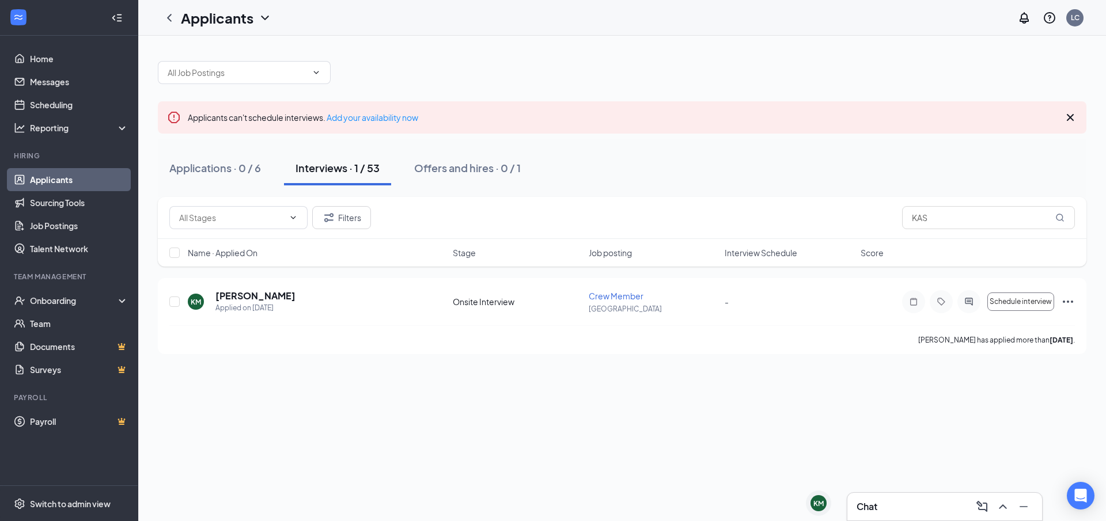
click at [365, 173] on div "Interviews · 1 / 53" at bounding box center [338, 168] width 84 height 14
click at [343, 159] on button "Interviews · 1 / 53" at bounding box center [337, 168] width 107 height 35
click at [1072, 120] on icon "Cross" at bounding box center [1070, 117] width 7 height 7
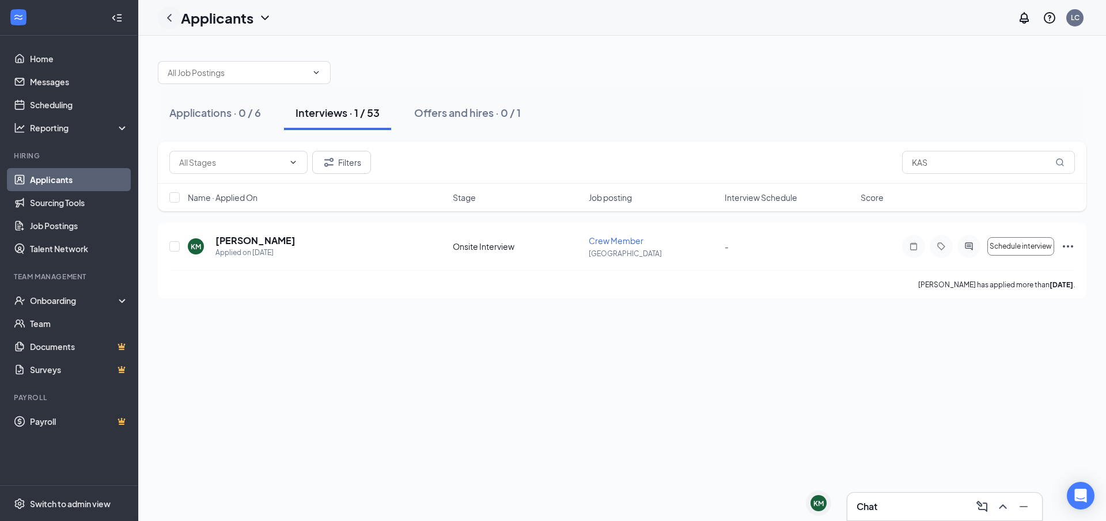
click at [166, 12] on icon "ChevronLeft" at bounding box center [169, 18] width 14 height 14
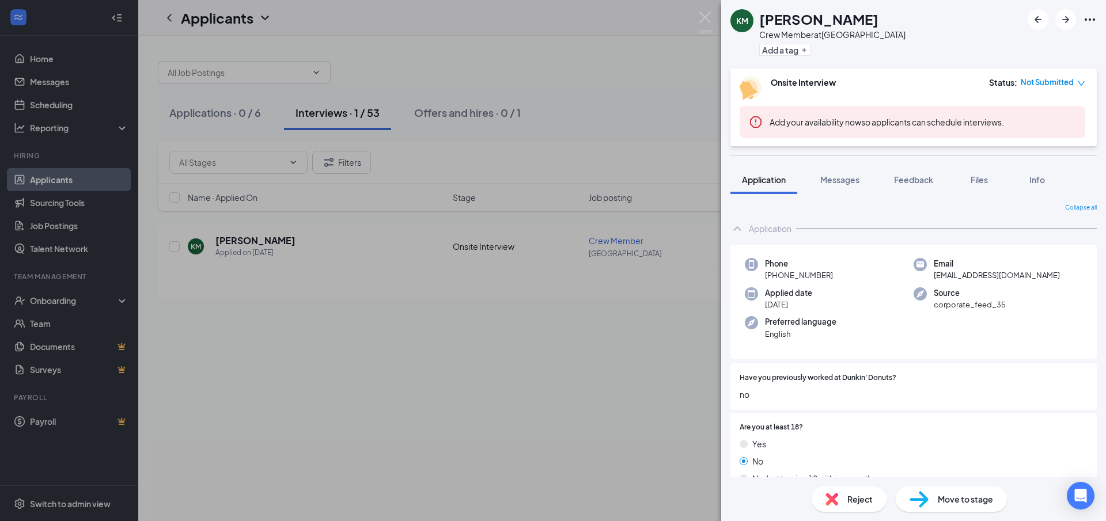
click at [540, 96] on div "KM Kasandra Munoz Crew Member at North Ave Add a tag Onsite Interview Status : …" at bounding box center [553, 260] width 1106 height 521
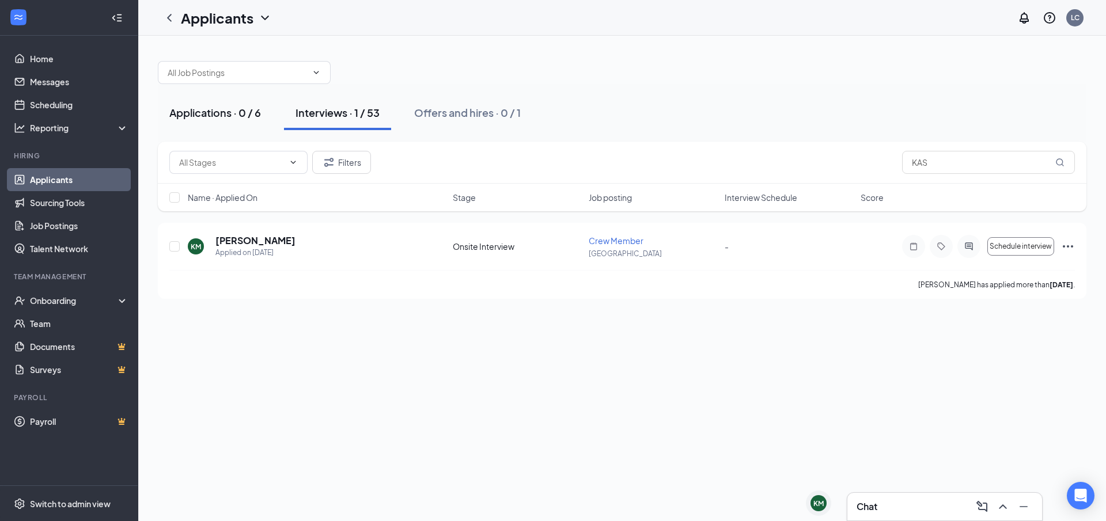
click at [172, 122] on button "Applications · 0 / 6" at bounding box center [215, 113] width 115 height 35
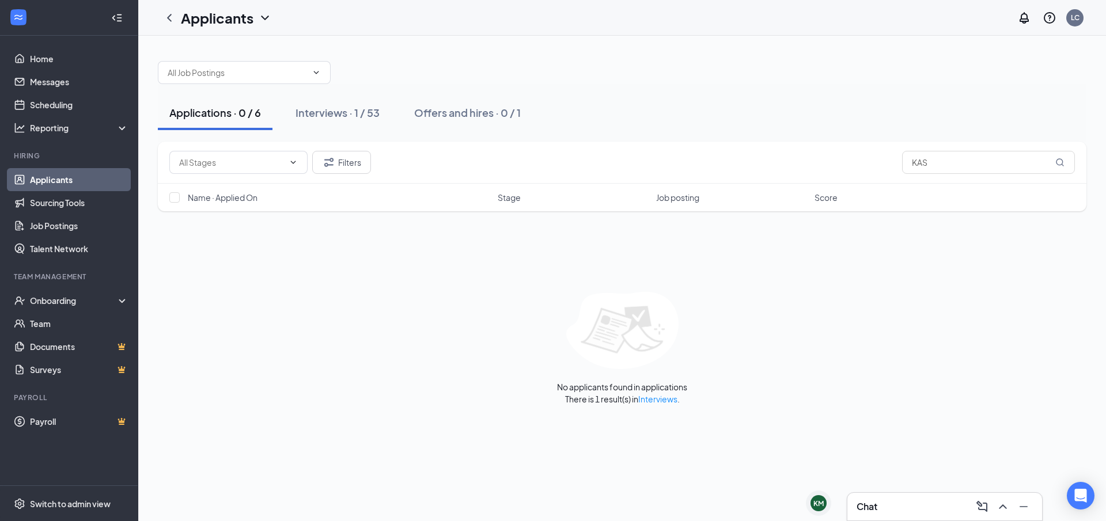
click at [175, 122] on button "Applications · 0 / 6" at bounding box center [215, 113] width 115 height 35
click at [320, 112] on div "Interviews · 1 / 53" at bounding box center [338, 112] width 84 height 14
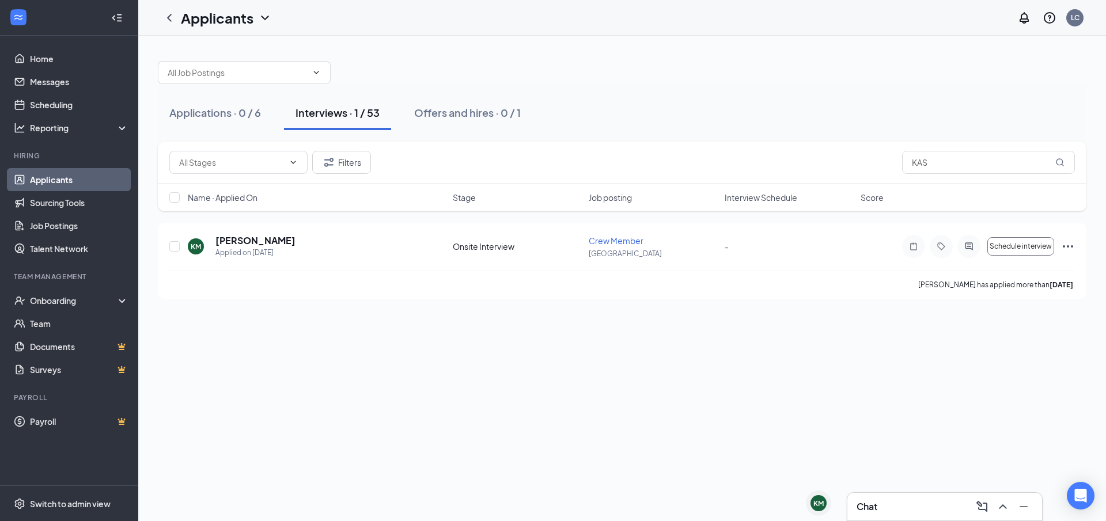
click at [393, 112] on div "Applications · 0 / 6 Interviews · 1 / 53 Offers and hires · 0 / 1" at bounding box center [622, 113] width 929 height 35
click at [378, 122] on button "Interviews · 1 / 53" at bounding box center [337, 113] width 107 height 35
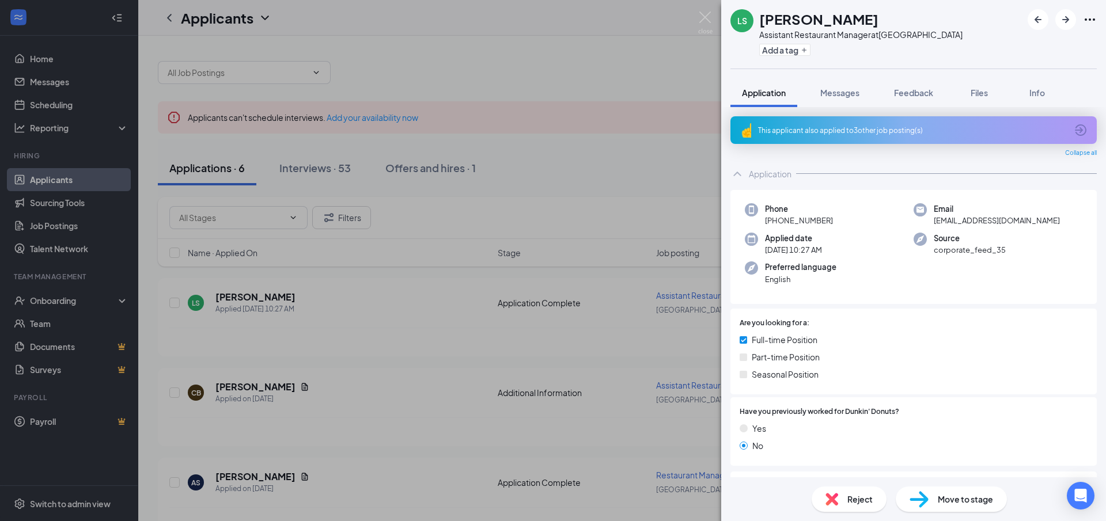
drag, startPoint x: 495, startPoint y: 247, endPoint x: 396, endPoint y: 316, distance: 120.8
click at [497, 244] on div "LS Latrell Sykes Assistant Restaurant Manager at North Ave Add a tag Applicatio…" at bounding box center [553, 260] width 1106 height 521
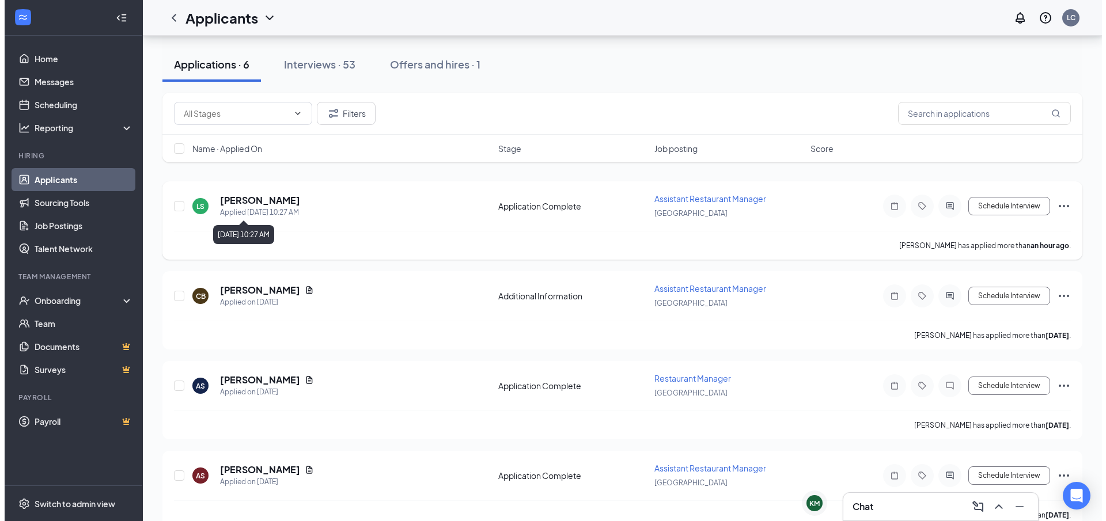
scroll to position [115, 0]
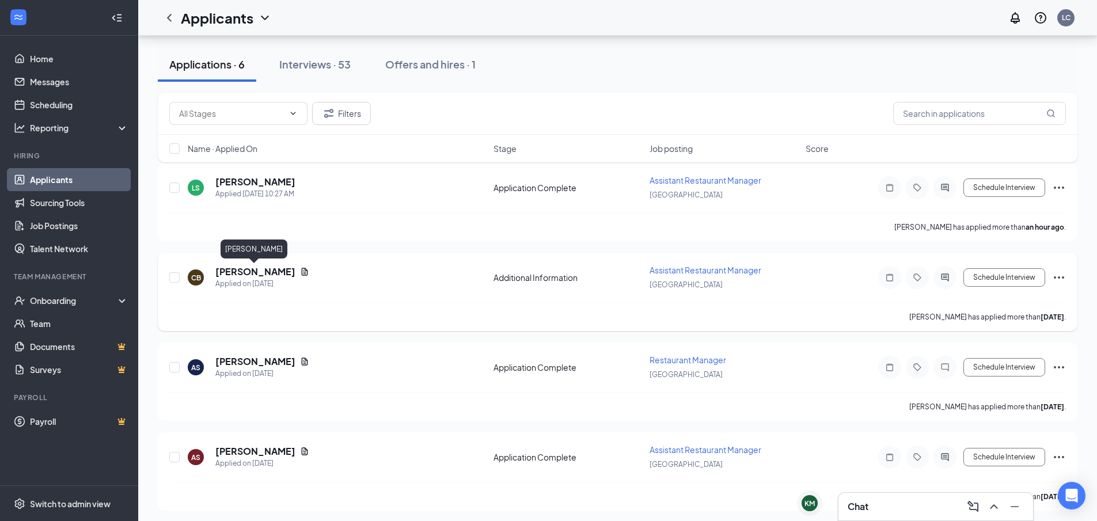
click at [244, 268] on h5 "[PERSON_NAME]" at bounding box center [255, 272] width 80 height 13
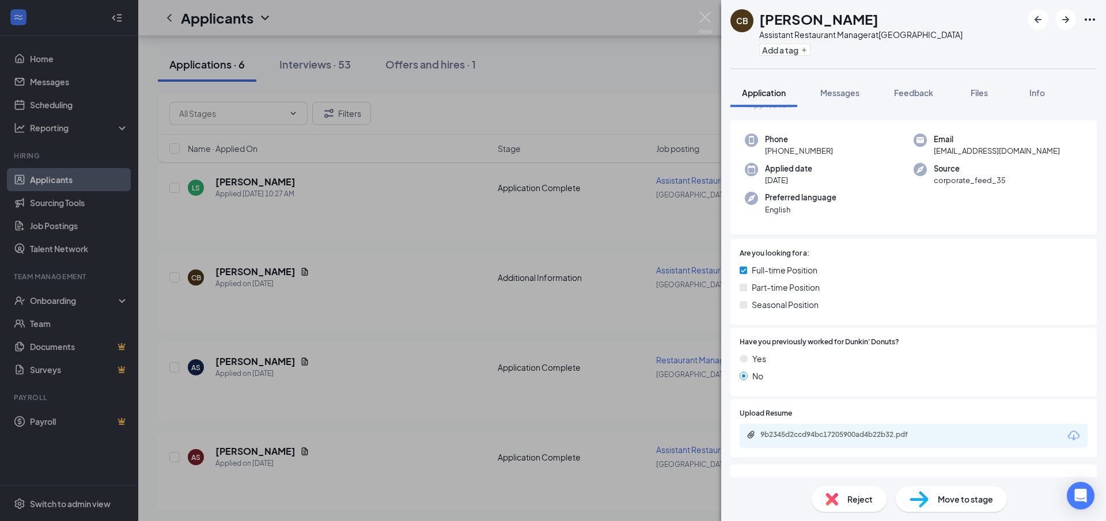
scroll to position [58, 0]
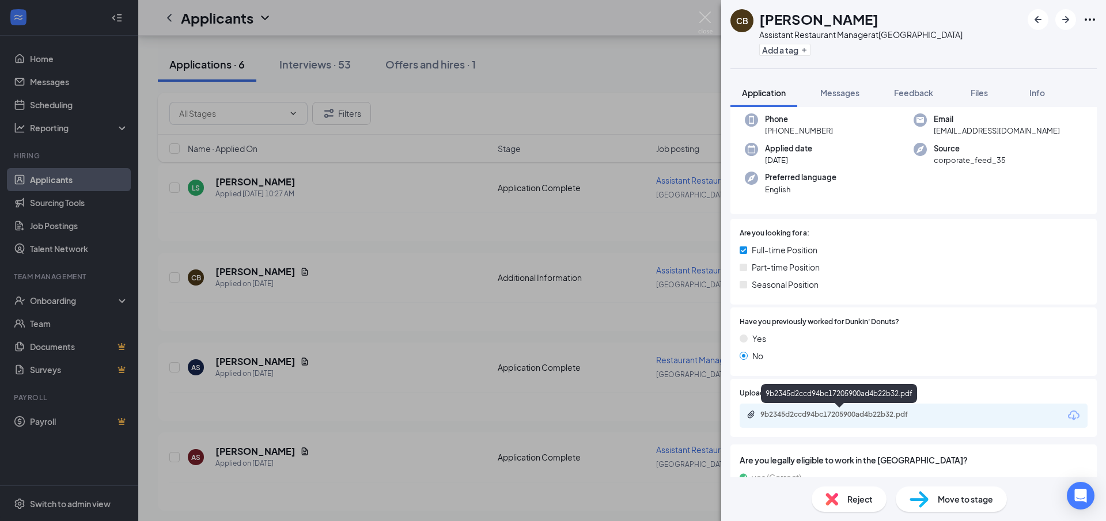
click at [785, 411] on div "9b2345d2ccd94bc17205900ad4b22b32.pdf" at bounding box center [840, 414] width 161 height 9
click at [263, 219] on div "CB Cheyenne Burns Assistant Restaurant Manager at North Ave Add a tag Applicati…" at bounding box center [553, 260] width 1106 height 521
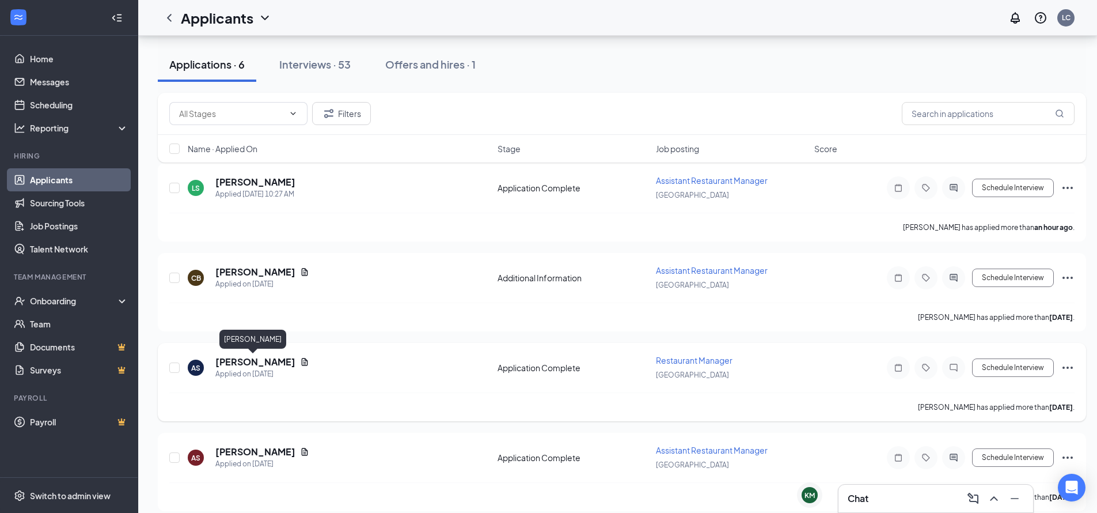
click at [233, 362] on h5 "[PERSON_NAME]" at bounding box center [255, 361] width 80 height 13
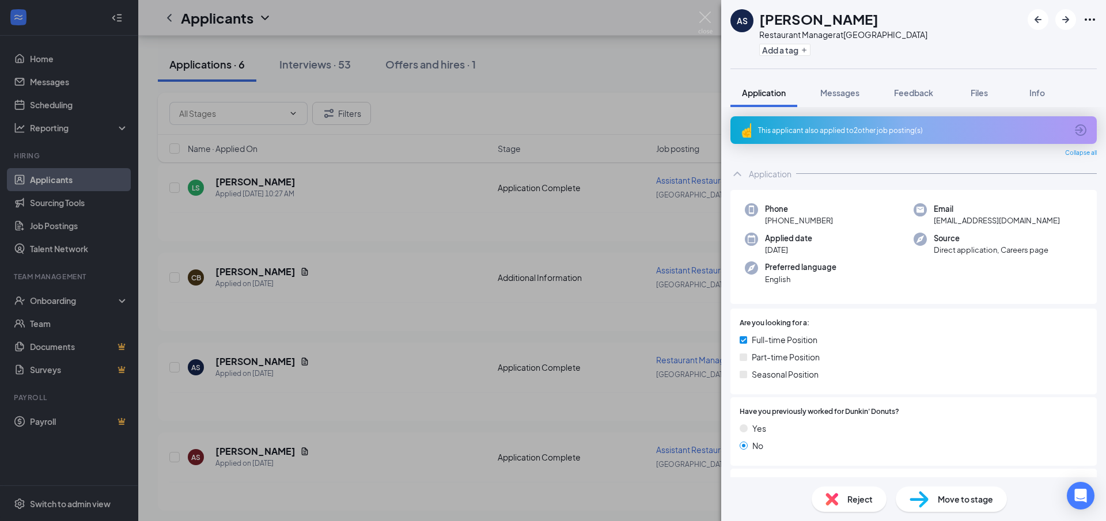
click at [344, 354] on div "AS Anahi Salgado Restaurant Manager at North Ave Add a tag Application Messages…" at bounding box center [553, 260] width 1106 height 521
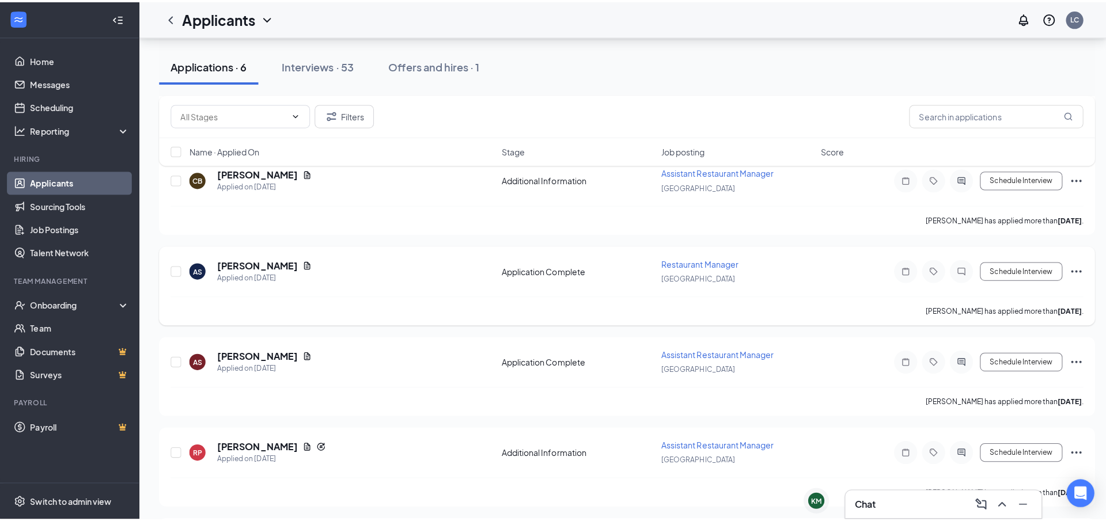
scroll to position [230, 0]
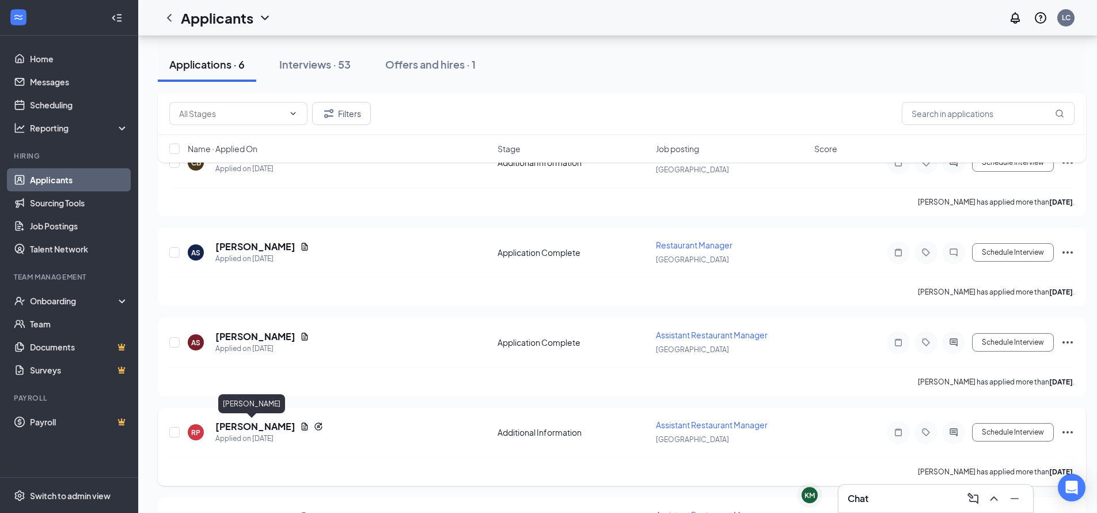
click at [252, 425] on h5 "[PERSON_NAME]" at bounding box center [255, 426] width 80 height 13
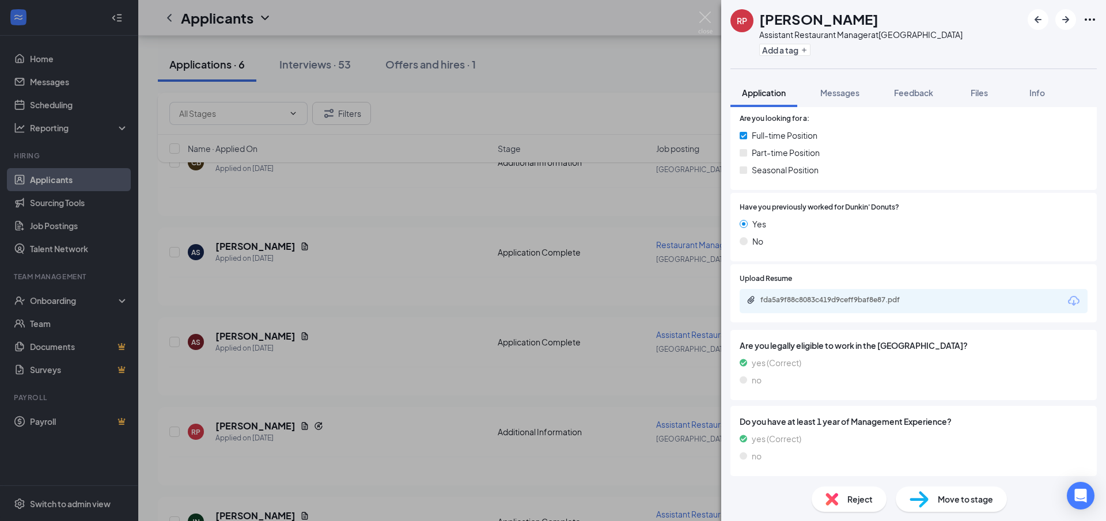
scroll to position [229, 0]
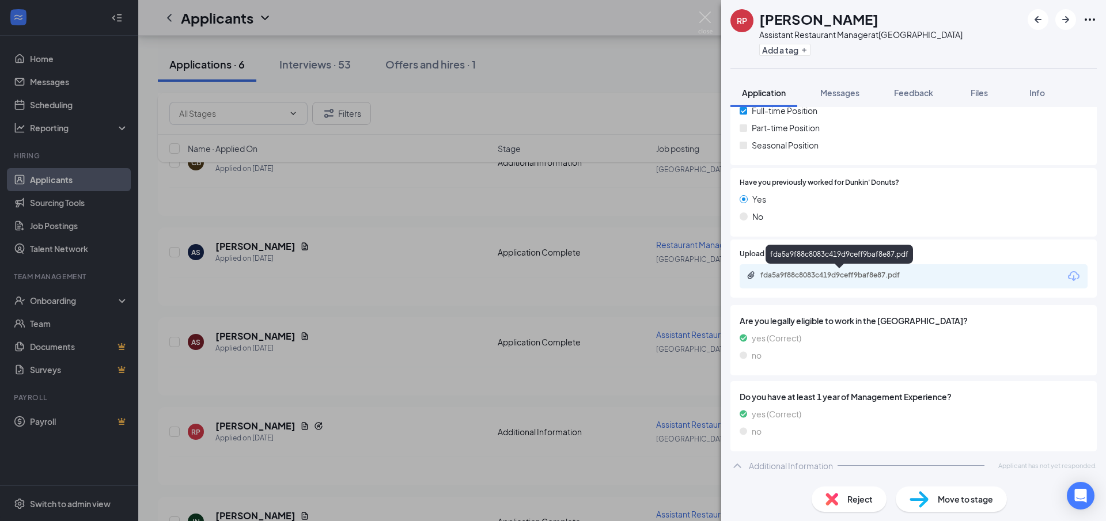
click at [800, 275] on div "fda5a9f88c8083c419d9ceff9baf8e87.pdf" at bounding box center [840, 275] width 161 height 9
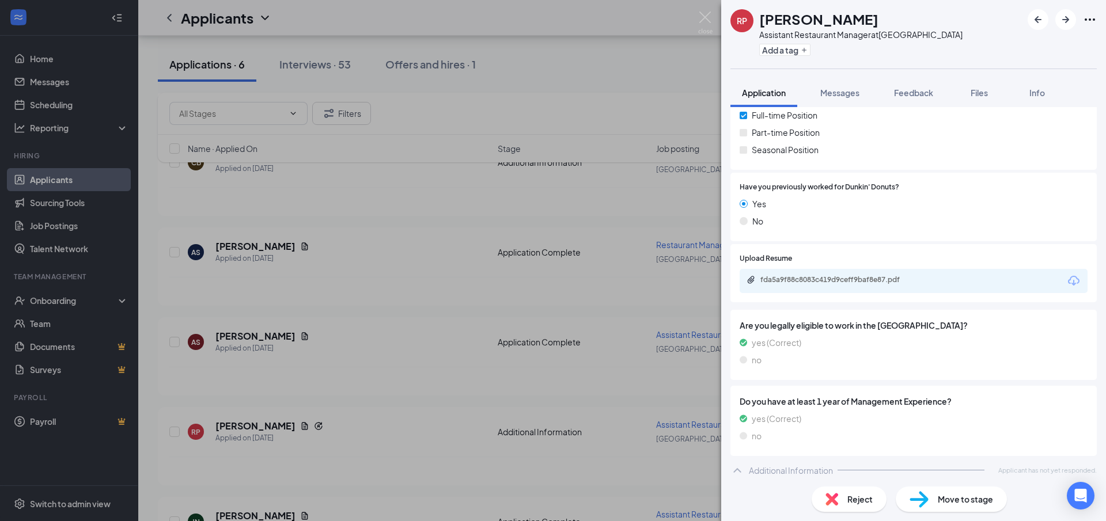
click at [322, 323] on div "RP Ritik Parmar Assistant Restaurant Manager at North Ave Add a tag Application…" at bounding box center [553, 260] width 1106 height 521
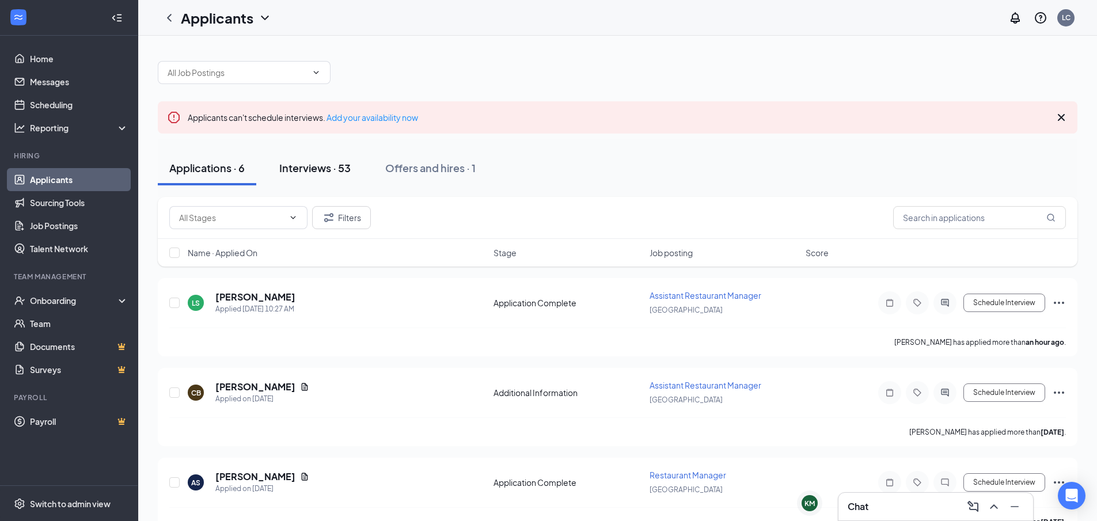
click at [343, 173] on div "Interviews · 53" at bounding box center [314, 168] width 71 height 14
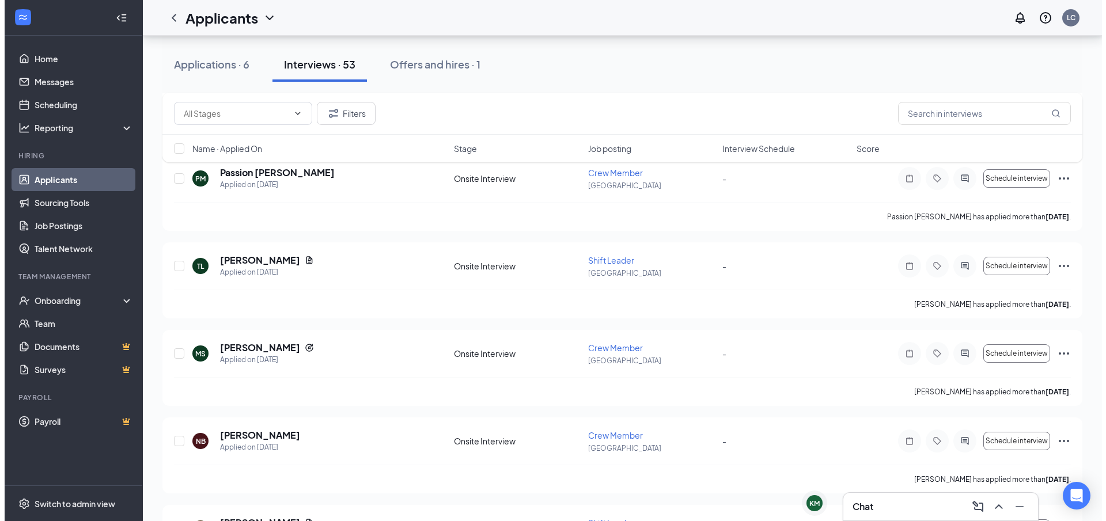
scroll to position [1613, 0]
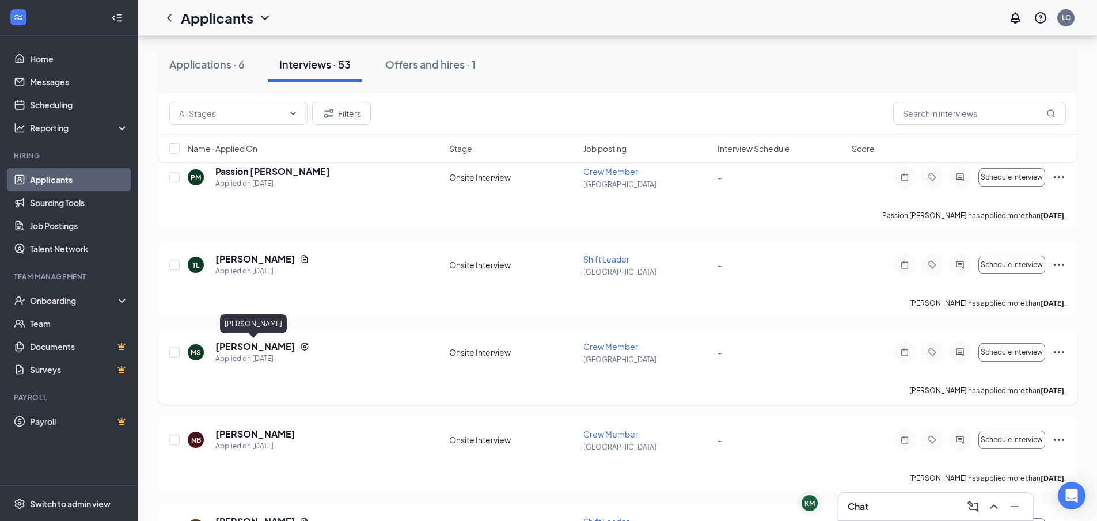
click at [244, 350] on h5 "[PERSON_NAME]" at bounding box center [255, 346] width 80 height 13
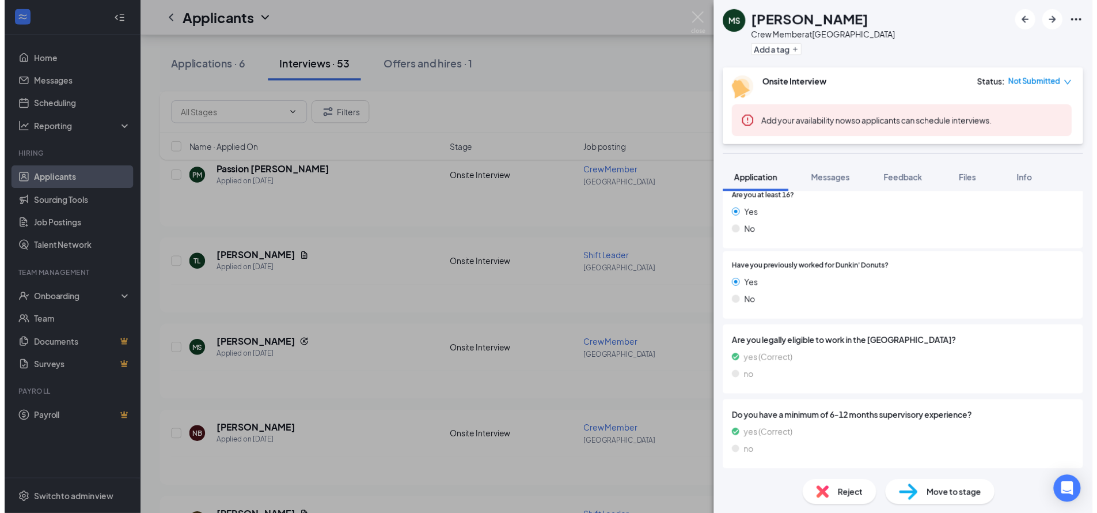
scroll to position [351, 0]
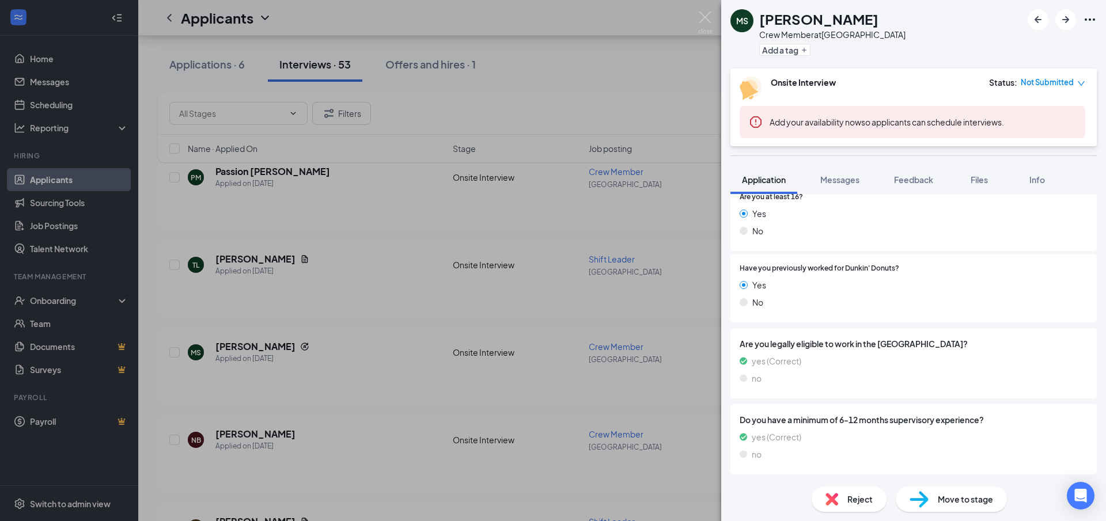
click at [475, 115] on div "[PERSON_NAME] Crew Member at [GEOGRAPHIC_DATA] Add a tag Onsite Interview Statu…" at bounding box center [553, 260] width 1106 height 521
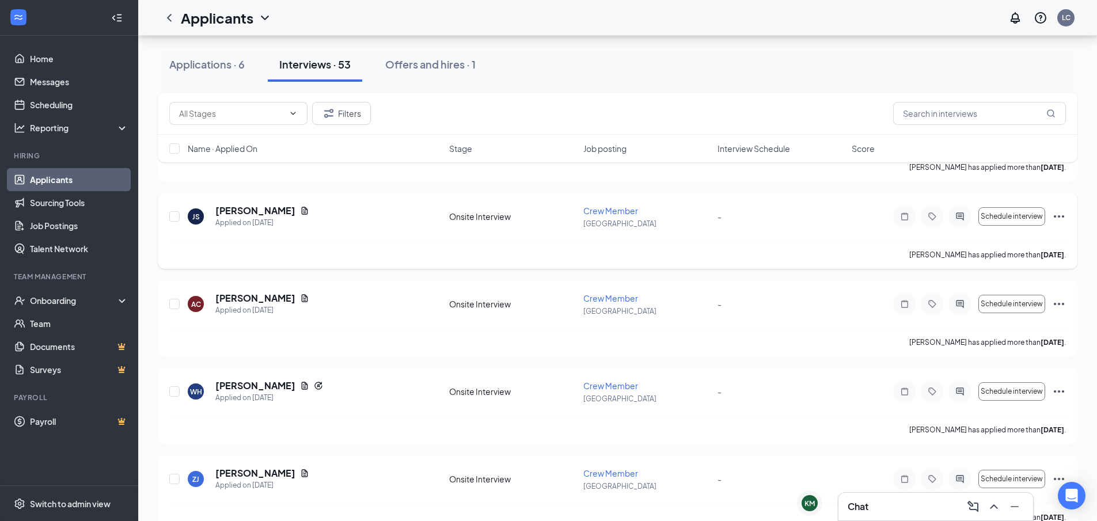
scroll to position [2016, 0]
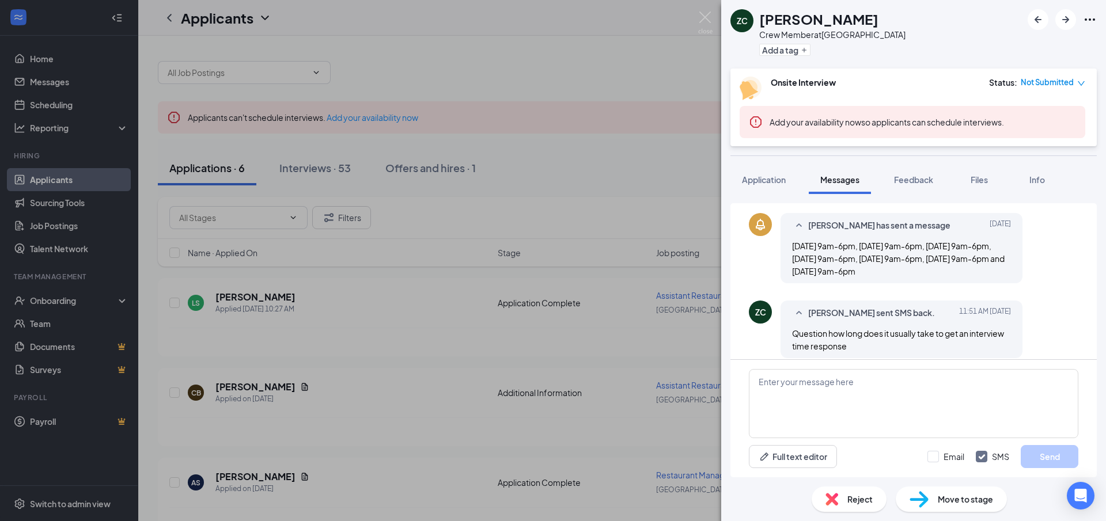
scroll to position [230, 0]
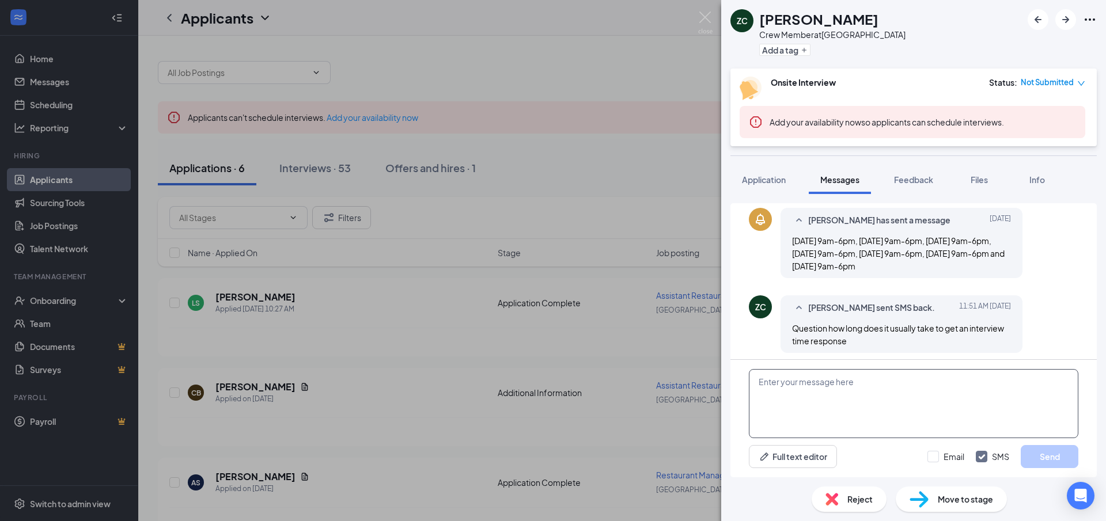
click at [866, 391] on textarea at bounding box center [913, 403] width 329 height 69
click at [824, 381] on textarea "Hello your avalibility" at bounding box center [913, 403] width 329 height 69
click at [812, 383] on textarea "Hello your avalibility" at bounding box center [913, 403] width 329 height 69
click at [847, 385] on textarea "Hello your avalibility" at bounding box center [913, 403] width 329 height 69
click at [913, 381] on textarea "Hello your availability does not fit what im currently looking for" at bounding box center [913, 403] width 329 height 69
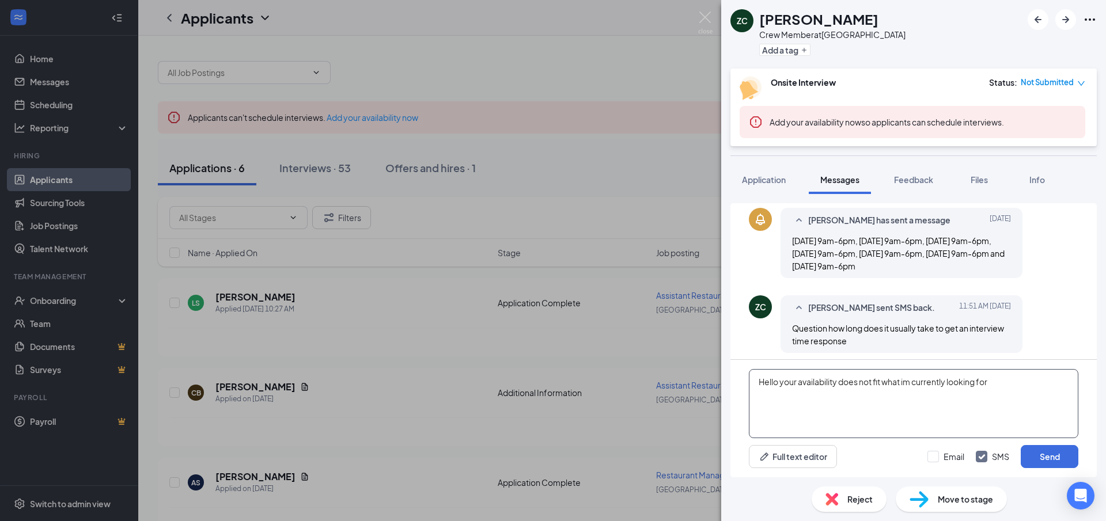
click at [911, 384] on textarea "Hello your availability does not fit what im currently looking for" at bounding box center [913, 403] width 329 height 69
click at [908, 388] on textarea "Hello your availability does not fit what im currently looking for" at bounding box center [913, 403] width 329 height 69
type textarea "Hello, your availability does not fit what Im currently looking for"
click at [1032, 454] on button "Send" at bounding box center [1050, 456] width 58 height 23
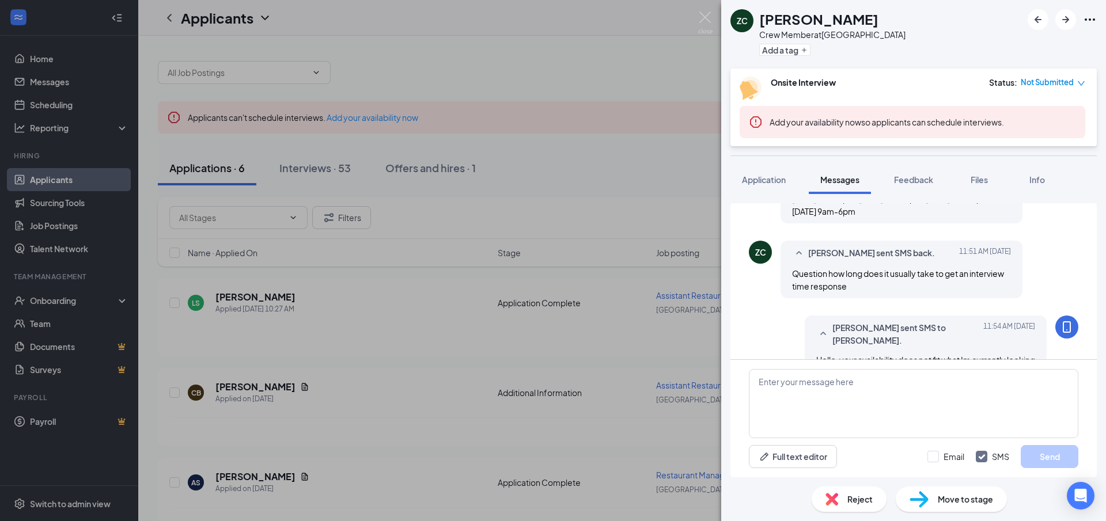
scroll to position [322, 0]
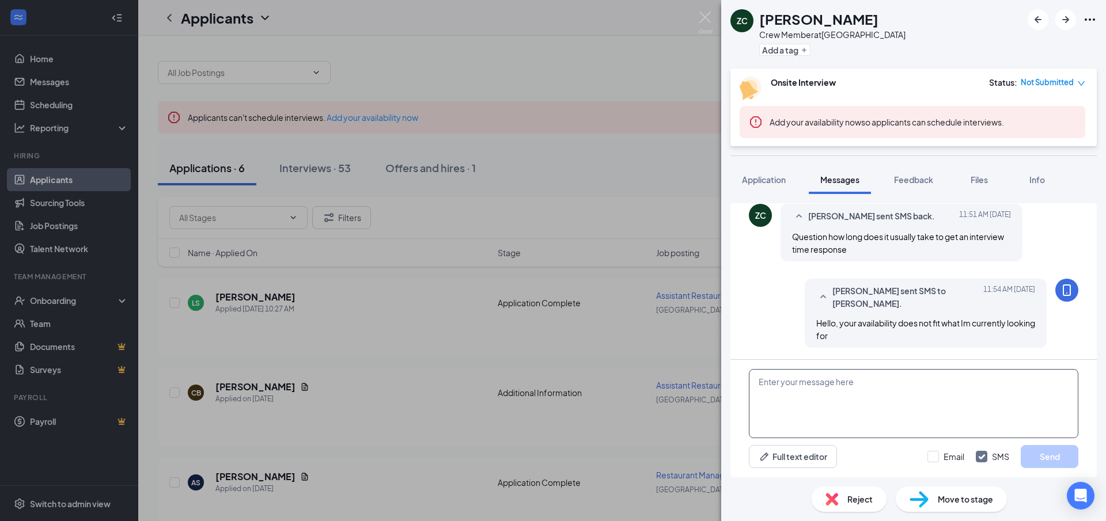
click at [840, 389] on textarea at bounding box center [913, 403] width 329 height 69
type textarea "I'm looking for someone with an open availability"
click at [1048, 453] on button "Send" at bounding box center [1050, 456] width 58 height 23
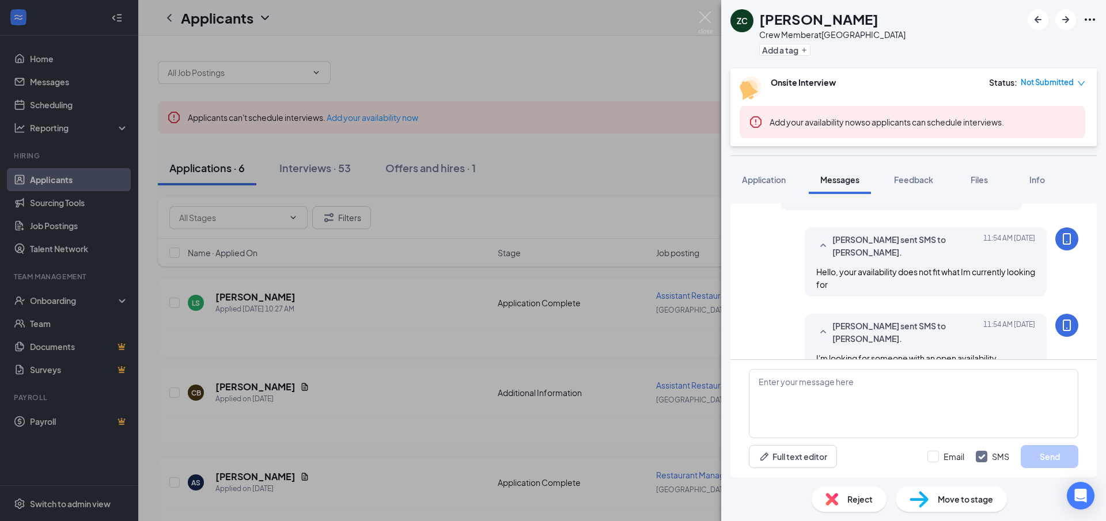
scroll to position [396, 0]
